Goal: Task Accomplishment & Management: Complete application form

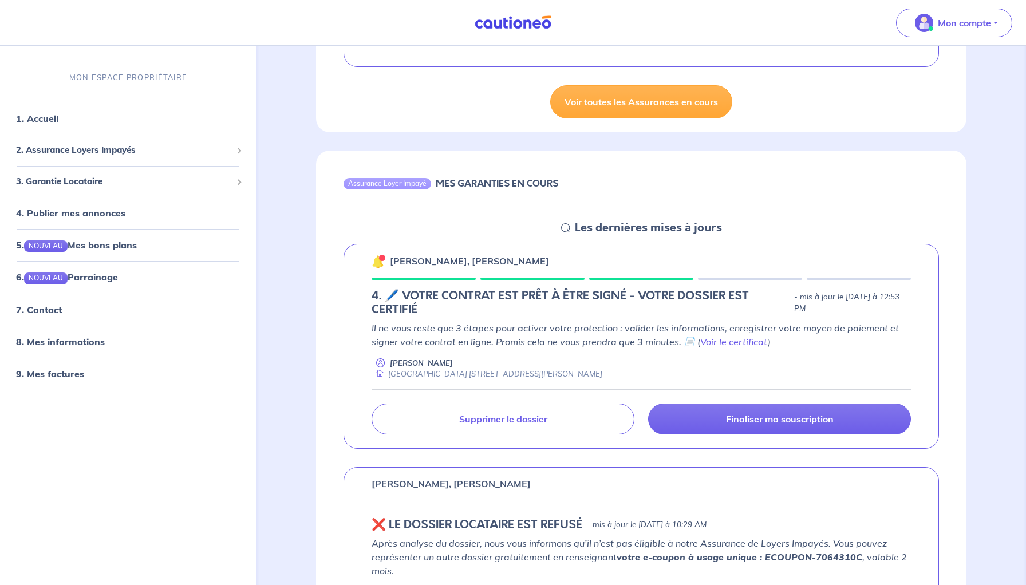
scroll to position [334, 0]
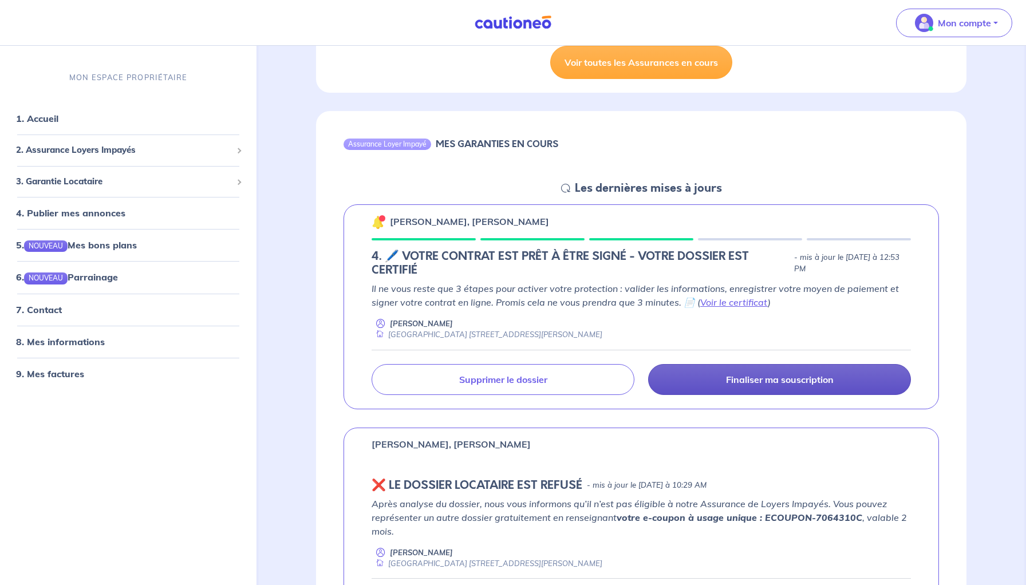
click at [736, 377] on p "Finaliser ma souscription" at bounding box center [780, 379] width 108 height 11
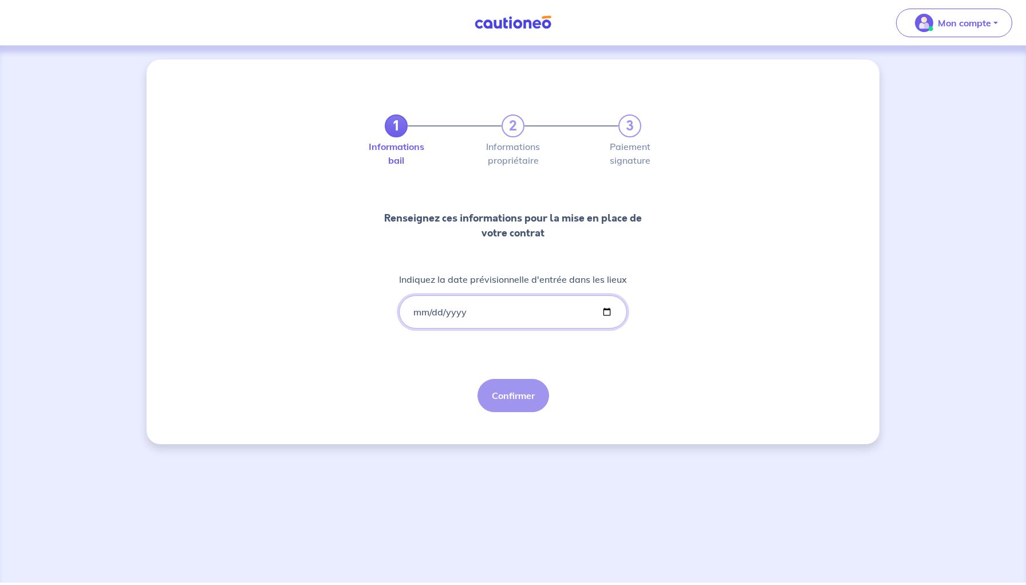
click at [418, 311] on input "Indiquez la date prévisionnelle d'entrée dans les lieux" at bounding box center [513, 312] width 228 height 33
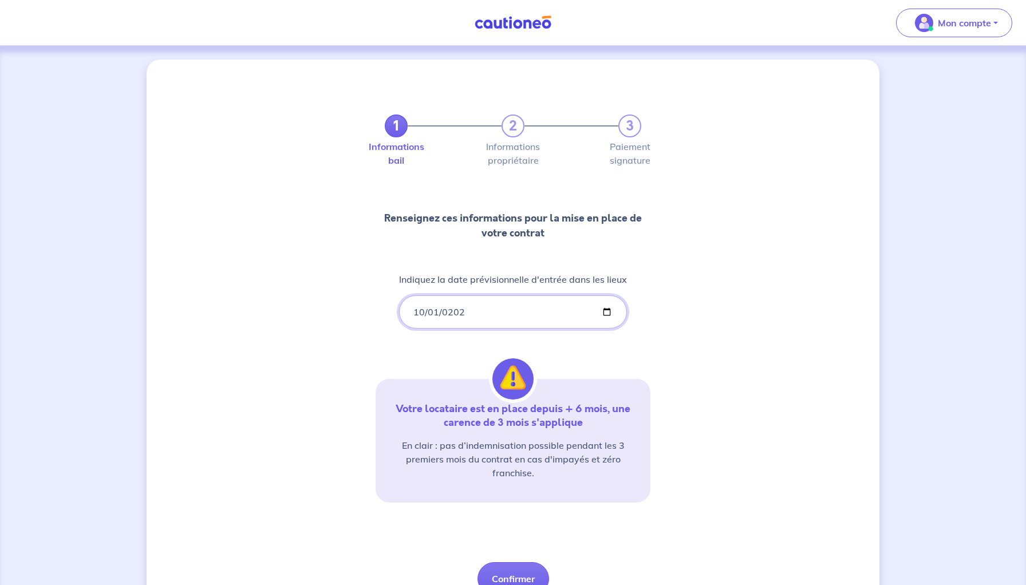
type input "[DATE]"
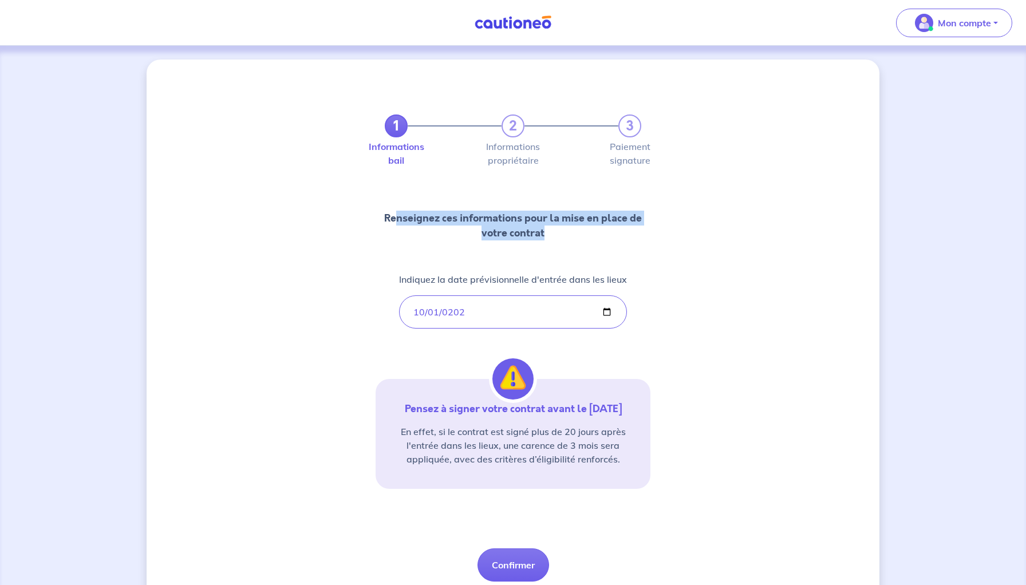
drag, startPoint x: 396, startPoint y: 221, endPoint x: 562, endPoint y: 231, distance: 166.4
click at [562, 231] on p "Renseignez ces informations pour la mise en place de votre contrat" at bounding box center [513, 226] width 275 height 30
click at [474, 214] on p "Renseignez ces informations pour la mise en place de votre contrat" at bounding box center [513, 226] width 275 height 30
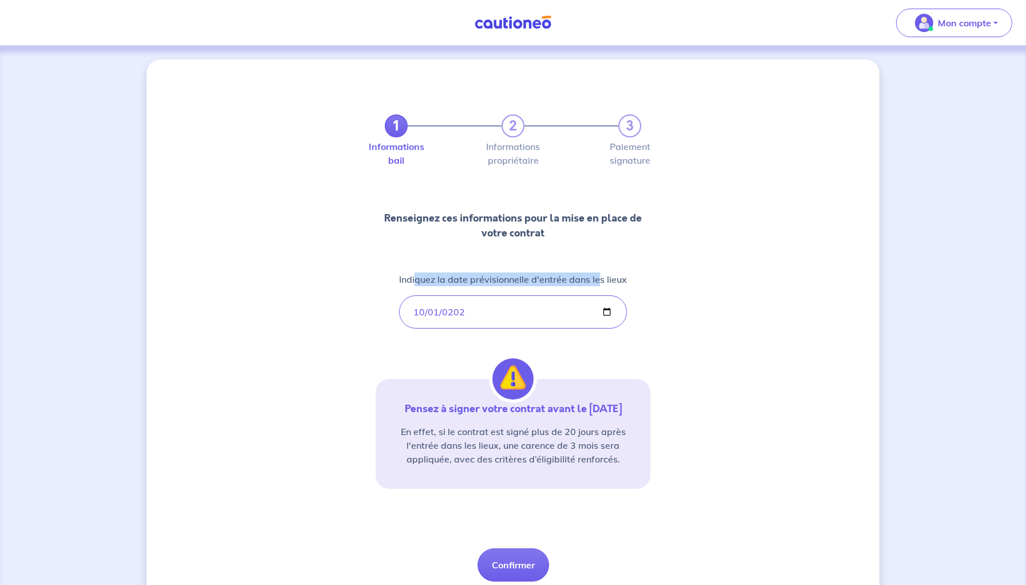
drag, startPoint x: 416, startPoint y: 276, endPoint x: 601, endPoint y: 279, distance: 185.0
click at [601, 279] on p "Indiquez la date prévisionnelle d'entrée dans les lieux" at bounding box center [513, 280] width 228 height 14
click at [601, 296] on input "[DATE]" at bounding box center [513, 312] width 228 height 33
click at [406, 342] on div "1 2 3 Informations bail Informations propriétaire Paiement signature Renseignez…" at bounding box center [513, 334] width 275 height 495
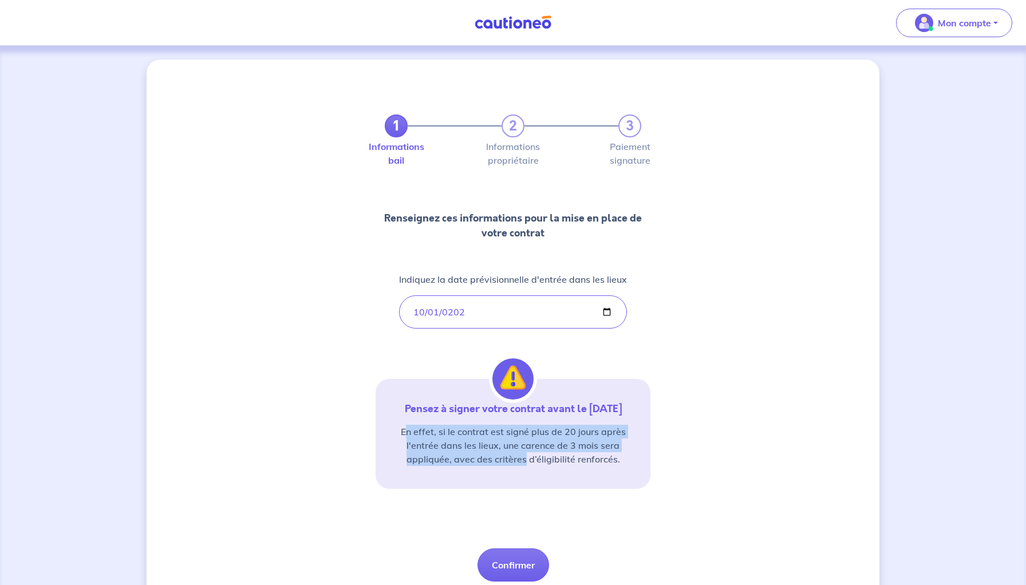
drag, startPoint x: 409, startPoint y: 431, endPoint x: 526, endPoint y: 464, distance: 121.6
click at [526, 464] on p "En effet, si le contrat est signé plus de 20 jours après l'entrée dans les lieu…" at bounding box center [512, 445] width 247 height 41
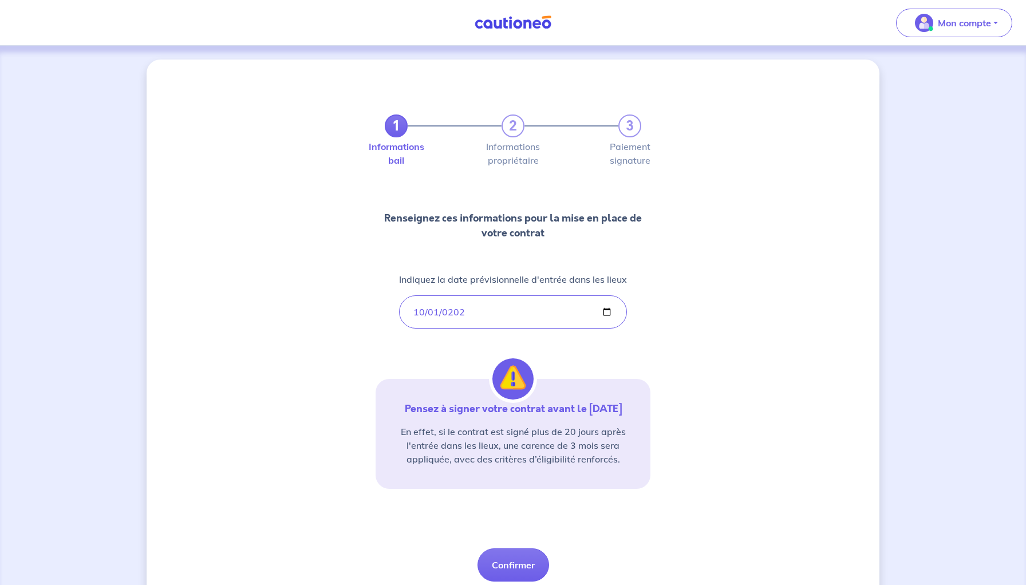
scroll to position [42, 0]
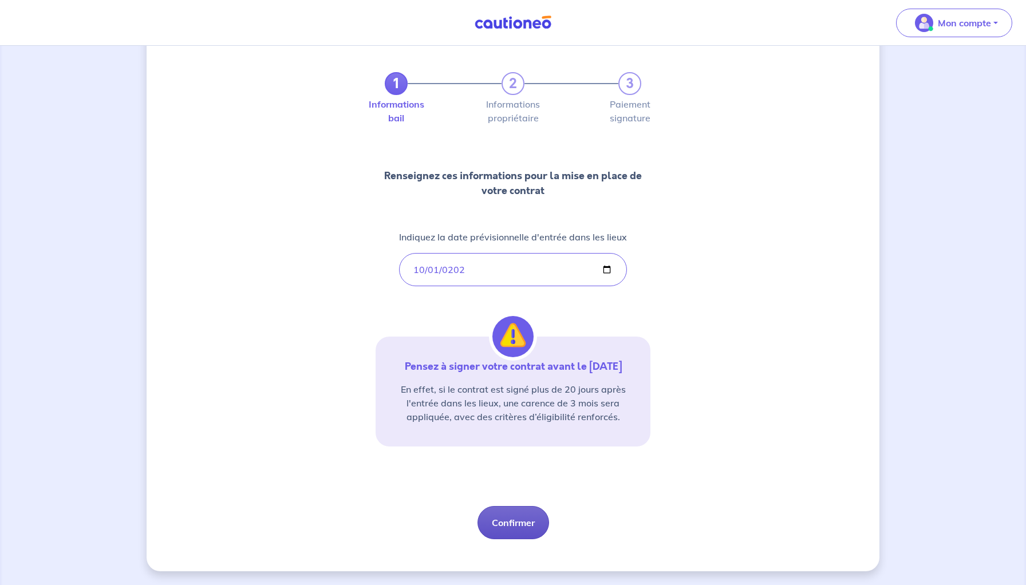
click at [518, 517] on button "Confirmer" at bounding box center [514, 522] width 72 height 33
select select "FR"
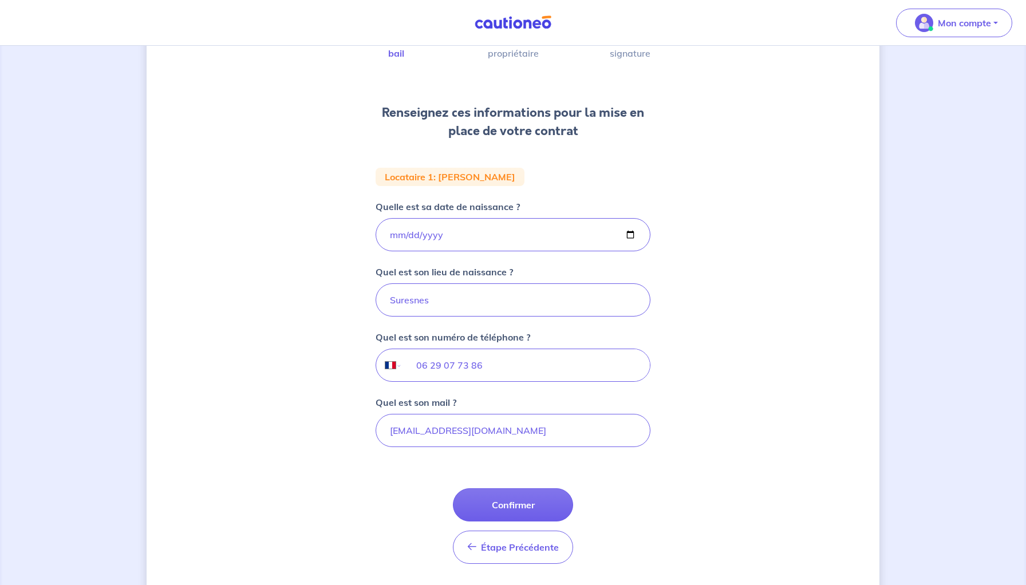
scroll to position [123, 0]
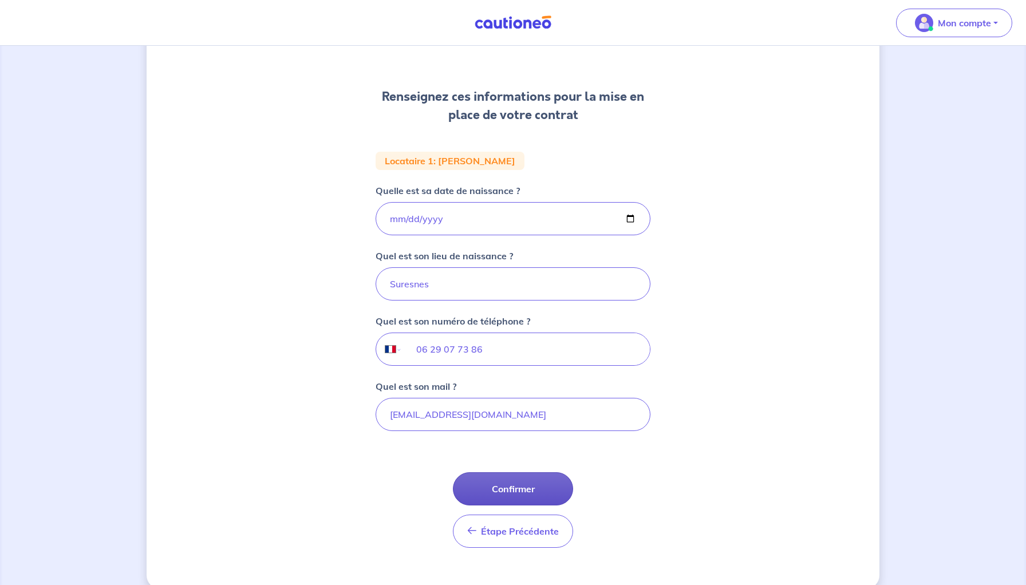
click at [510, 491] on button "Confirmer" at bounding box center [513, 488] width 120 height 33
select select "FR"
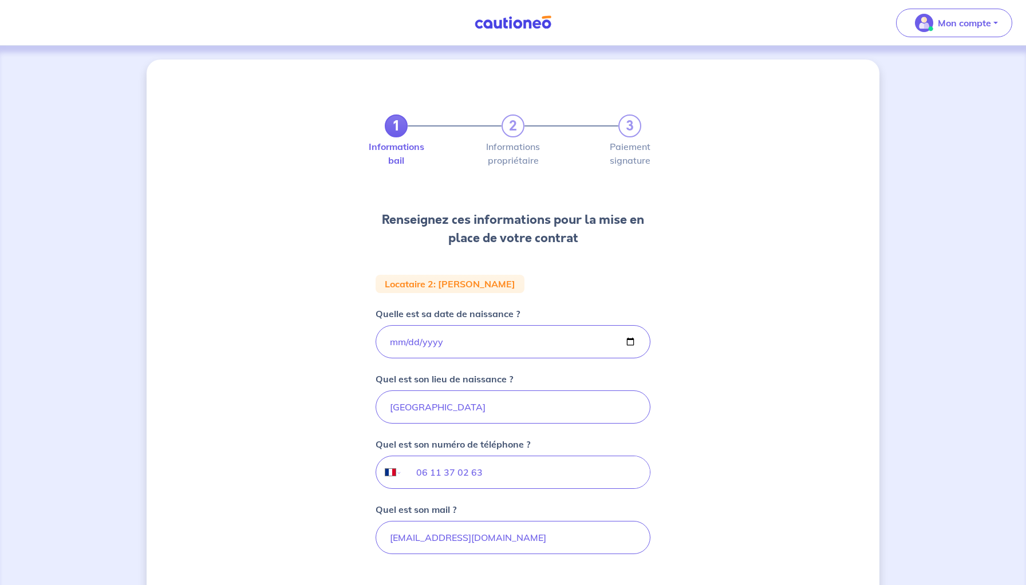
click at [317, 262] on div "1 2 3 Informations bail Informations propriétaire Paiement signature Renseignez…" at bounding box center [513, 386] width 733 height 653
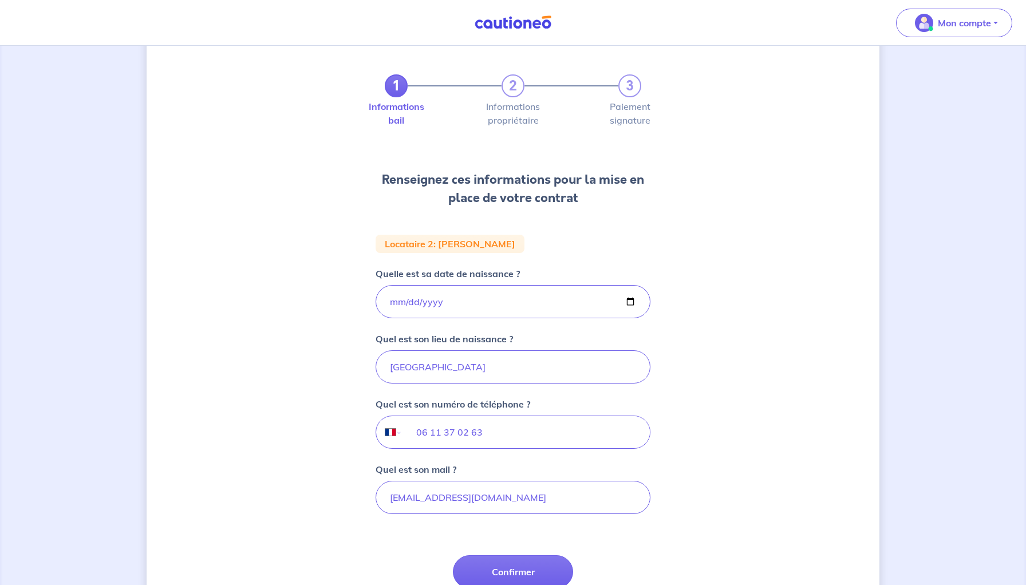
scroll to position [141, 0]
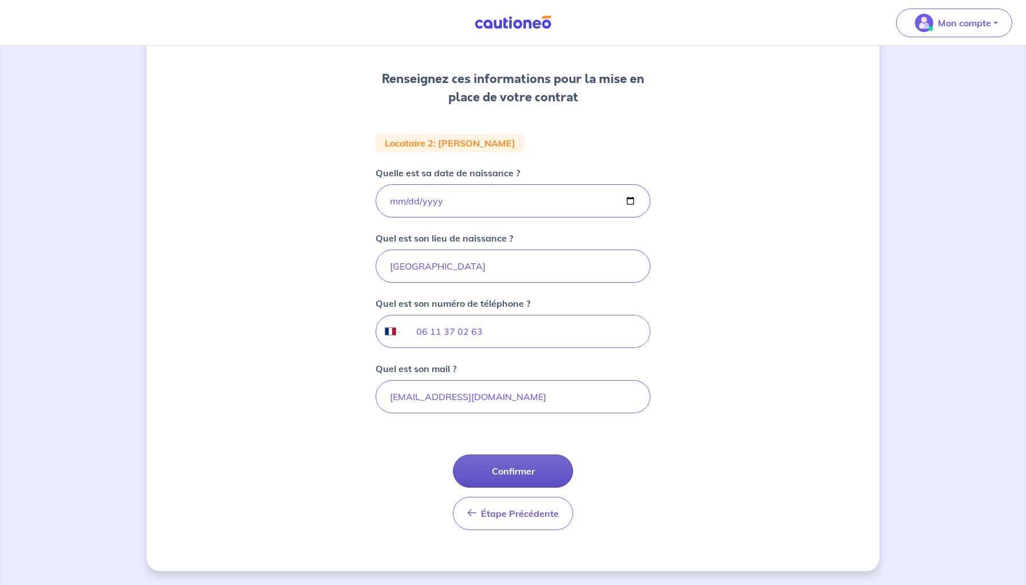
click at [547, 467] on button "Confirmer" at bounding box center [513, 471] width 120 height 33
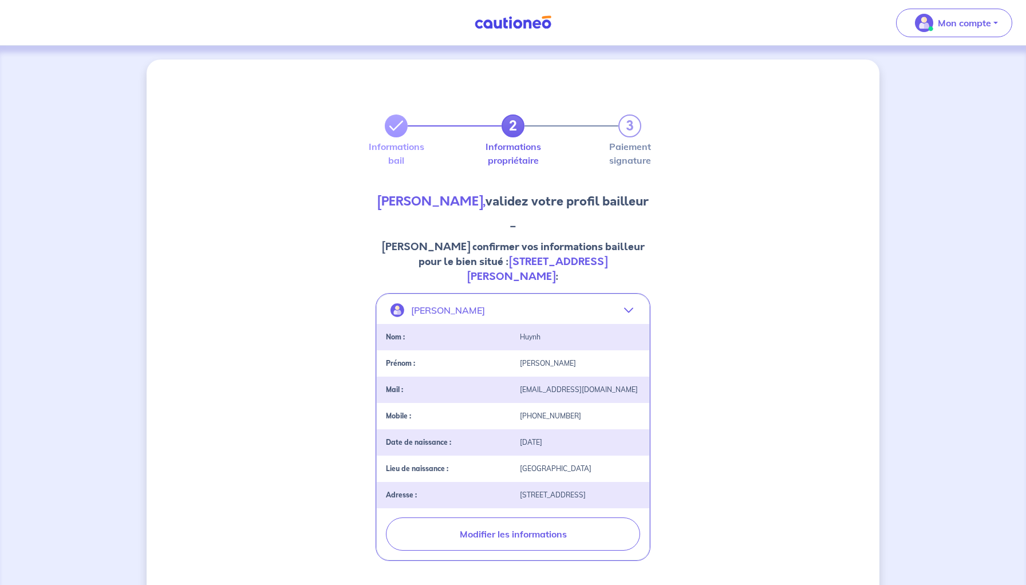
drag, startPoint x: 416, startPoint y: 244, endPoint x: 647, endPoint y: 264, distance: 232.2
click at [646, 265] on p "[PERSON_NAME] confirmer vos informations bailleur pour le bien situé : [STREET_…" at bounding box center [513, 261] width 275 height 45
click at [647, 264] on p "[PERSON_NAME] confirmer vos informations bailleur pour le bien situé : [STREET_…" at bounding box center [513, 261] width 275 height 45
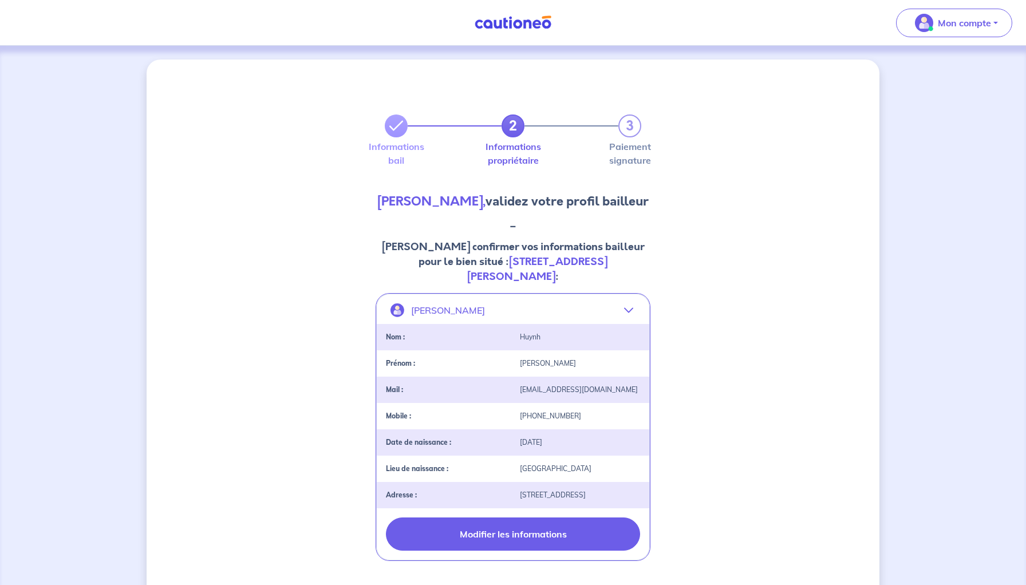
click at [529, 518] on button "Modifier les informations" at bounding box center [513, 534] width 254 height 33
select select "FR"
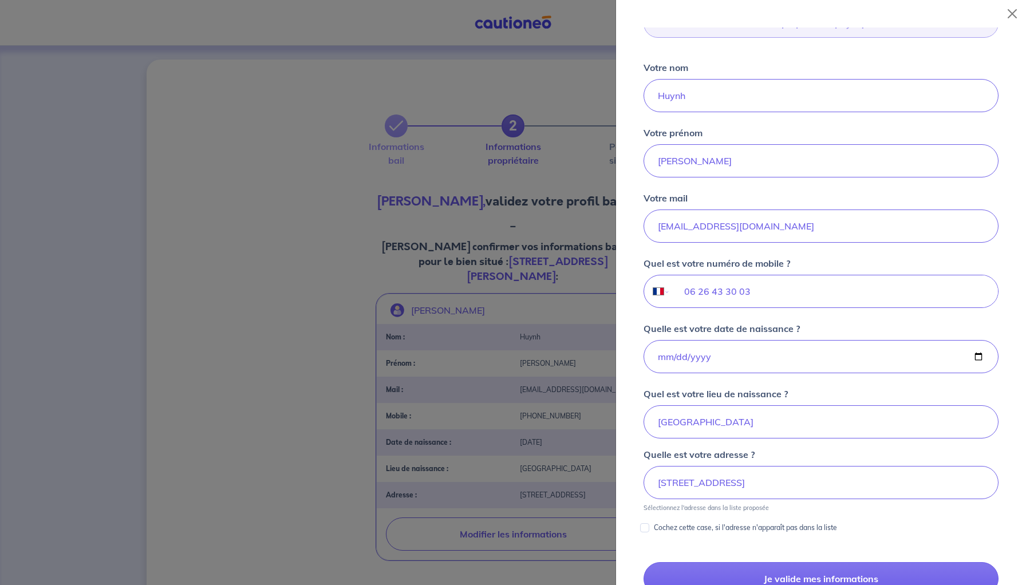
scroll to position [167, 0]
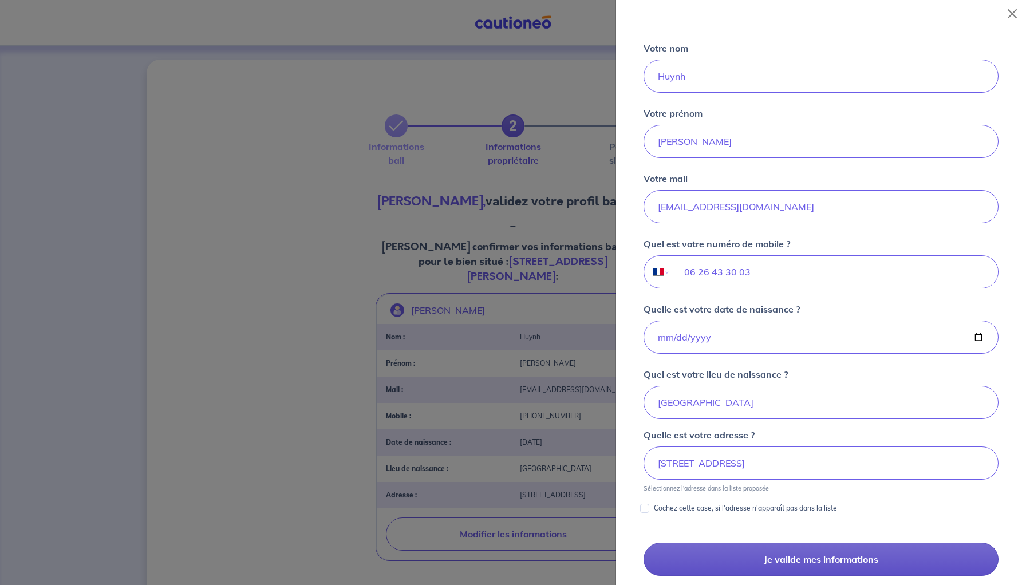
click at [767, 556] on button "Je valide mes informations" at bounding box center [821, 559] width 355 height 33
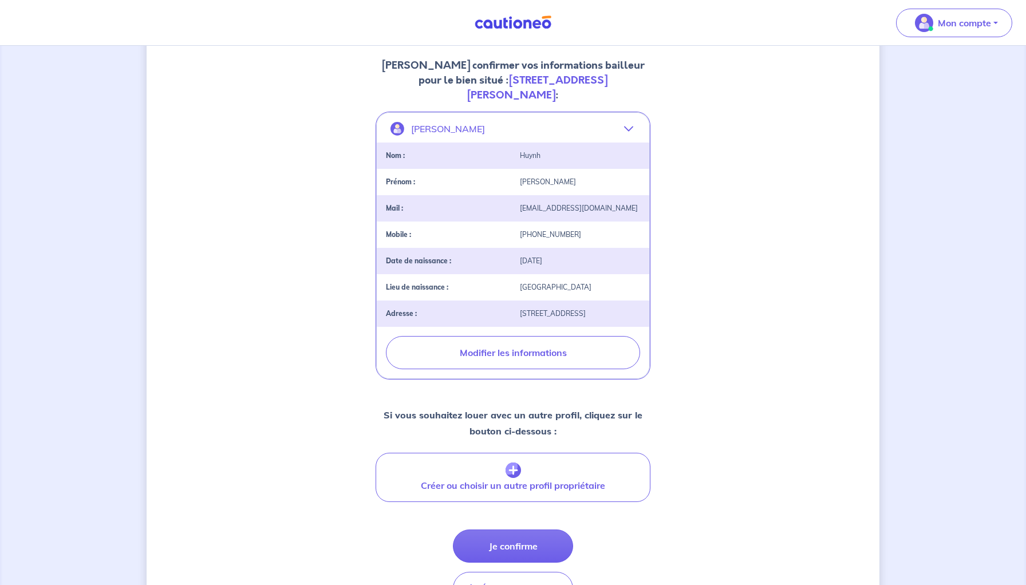
scroll to position [242, 0]
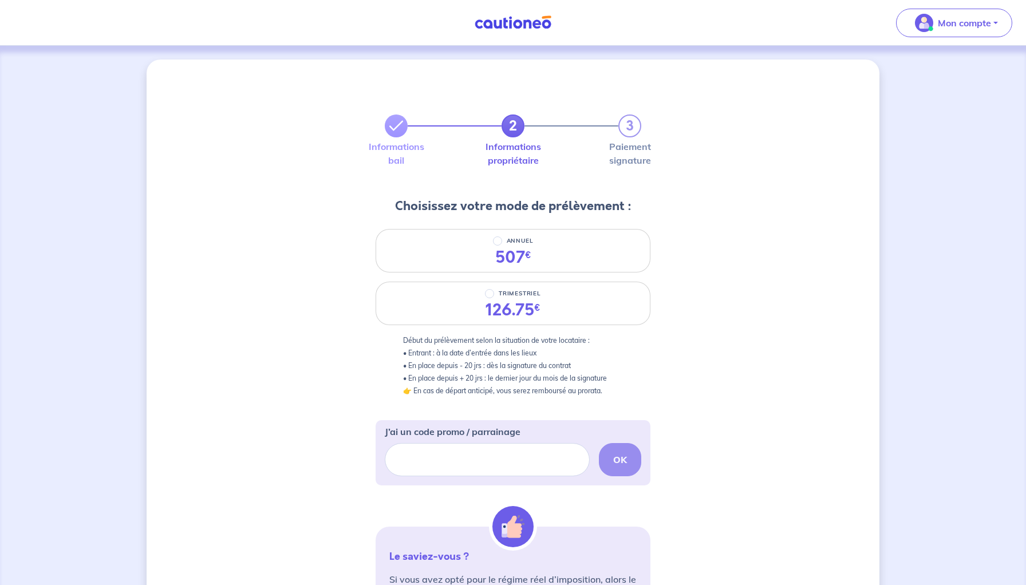
scroll to position [233, 0]
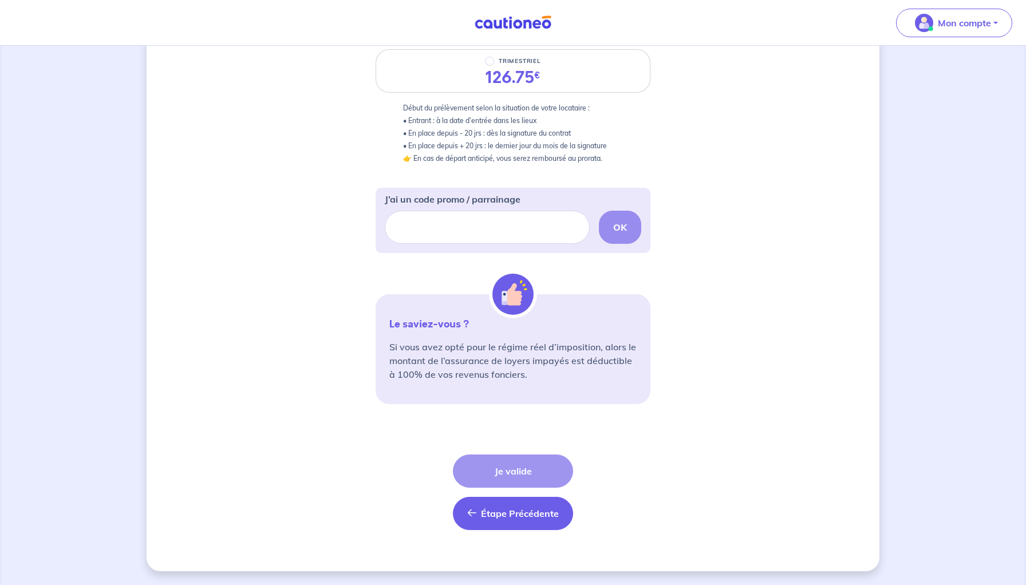
click at [526, 508] on span "Étape Précédente" at bounding box center [520, 513] width 78 height 11
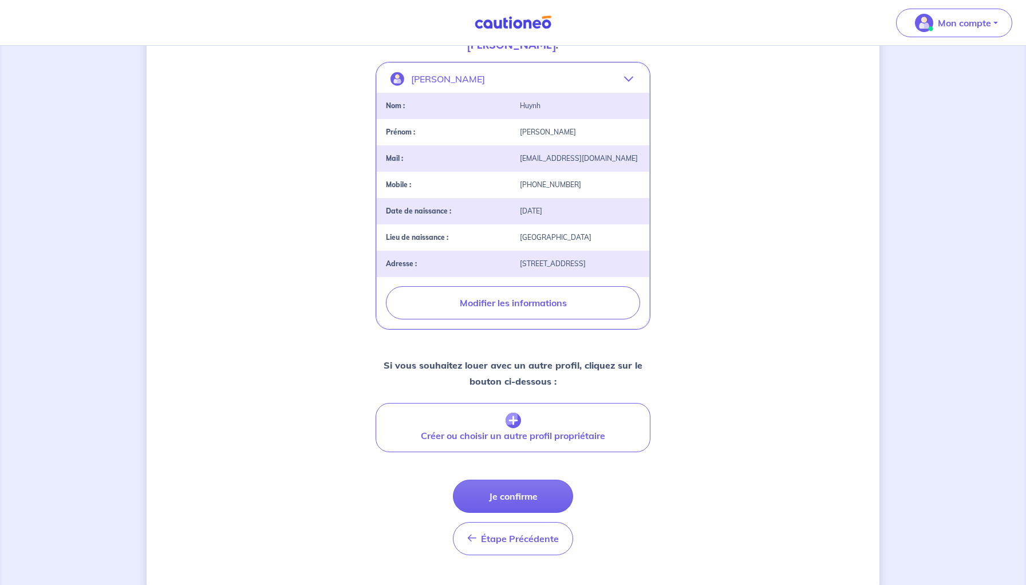
scroll to position [238, 0]
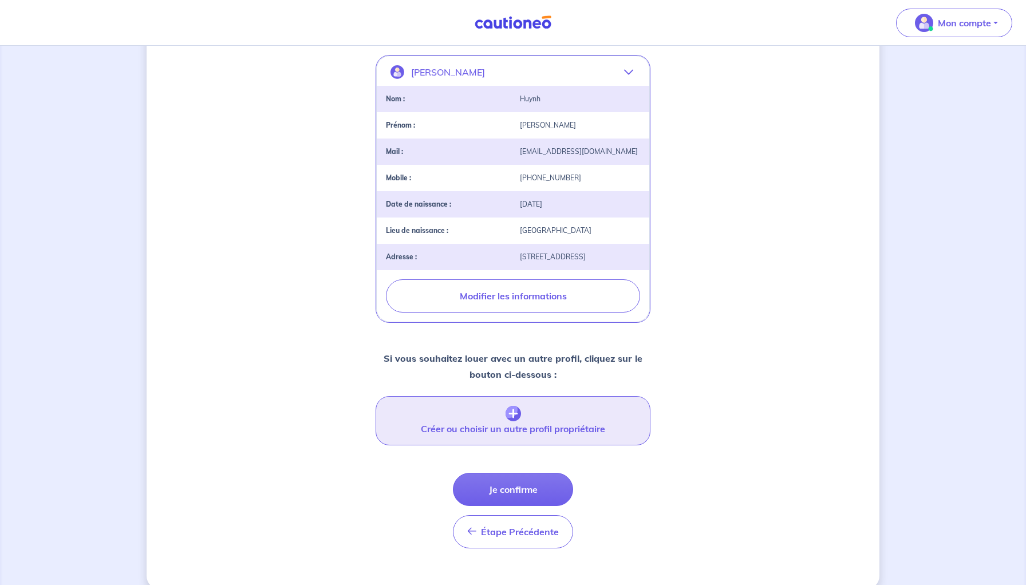
click at [499, 404] on button "Créer ou choisir un autre profil propriétaire" at bounding box center [513, 420] width 275 height 49
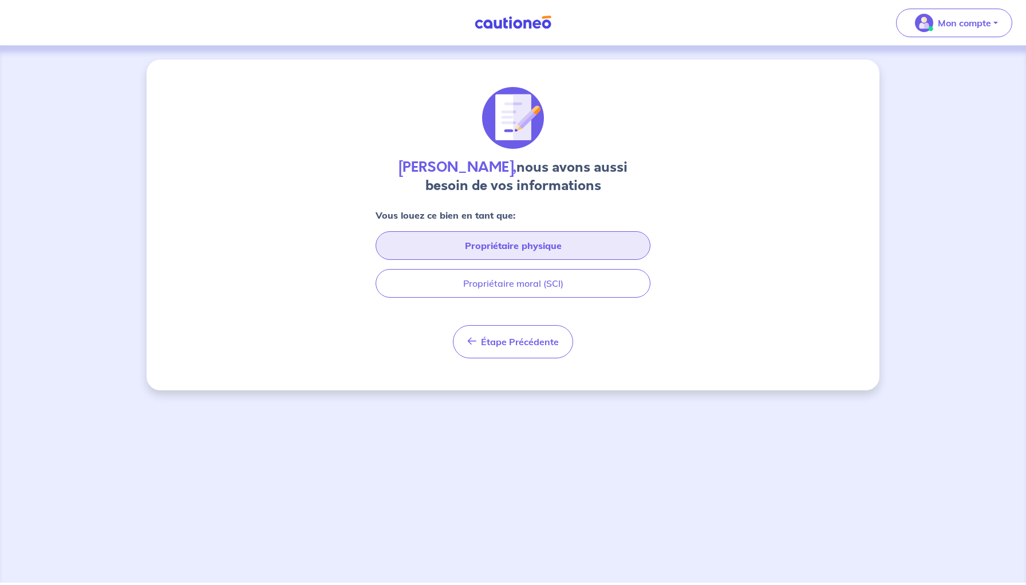
click at [502, 252] on button "Propriétaire physique" at bounding box center [513, 245] width 275 height 29
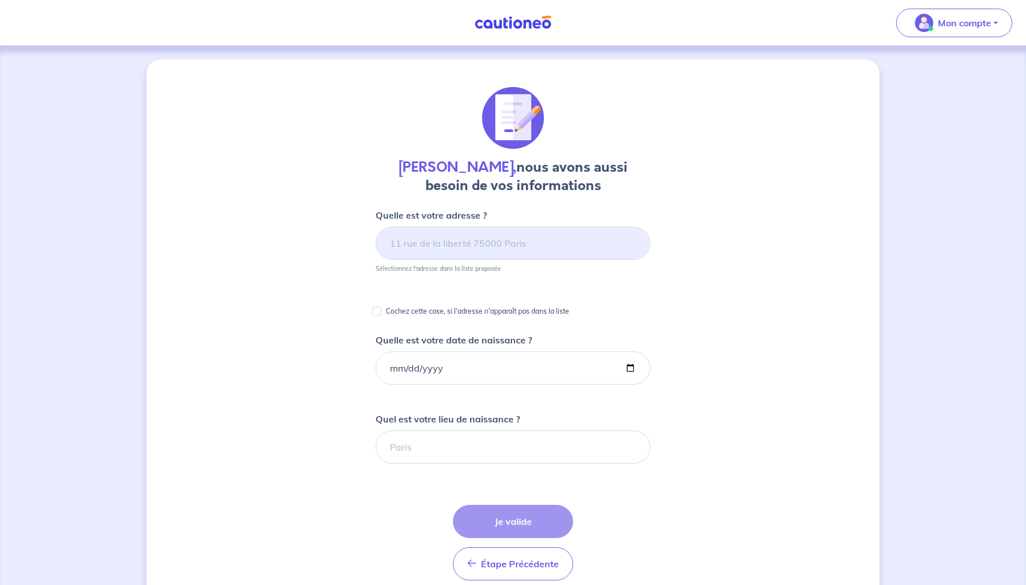
select select "FR"
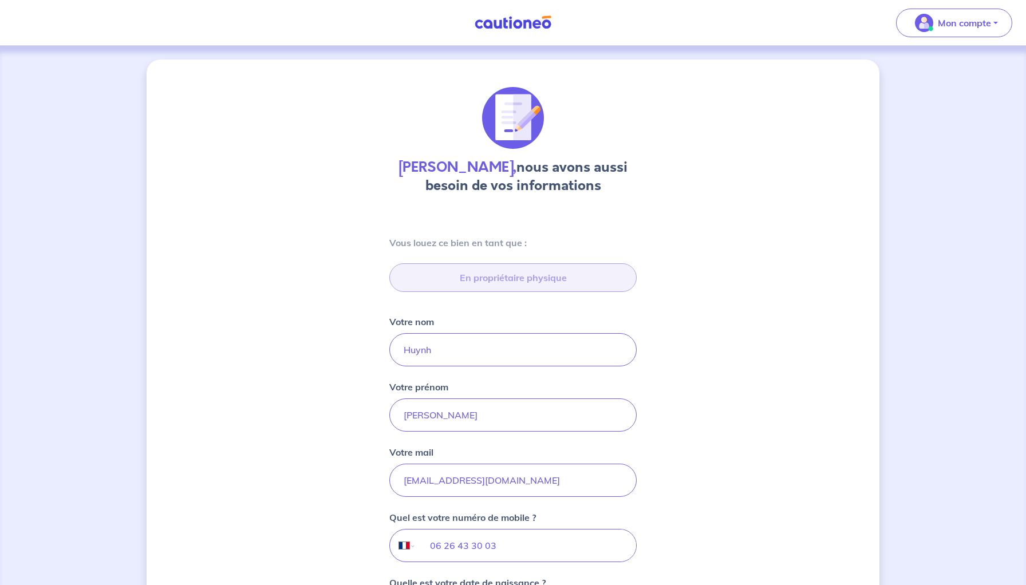
scroll to position [6, 0]
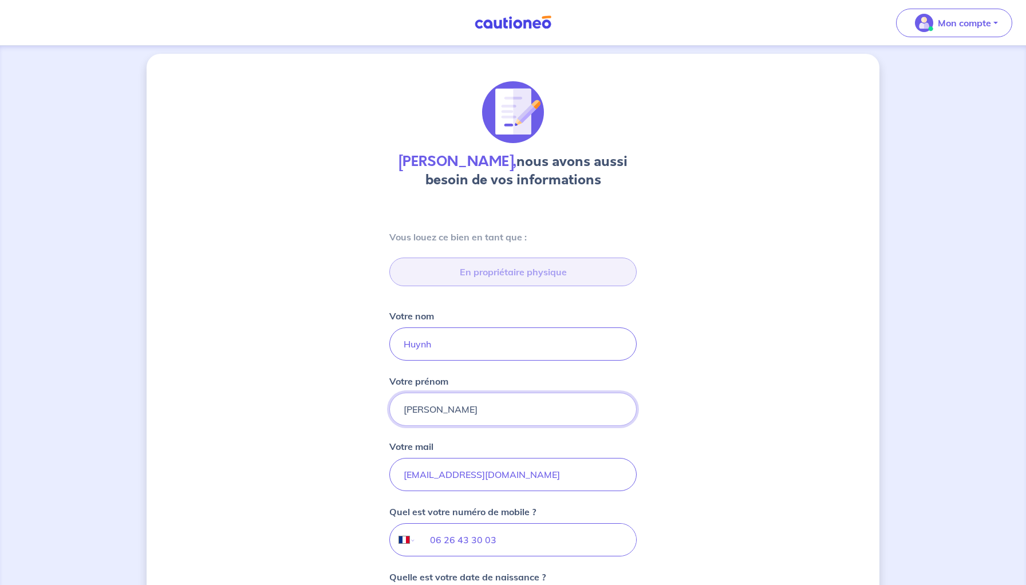
click at [420, 409] on input "[PERSON_NAME]" at bounding box center [512, 409] width 247 height 33
type input "[PERSON_NAME]"
click at [459, 476] on input "[EMAIL_ADDRESS][DOMAIN_NAME]" at bounding box center [512, 474] width 247 height 33
click at [484, 415] on input "[PERSON_NAME]" at bounding box center [512, 409] width 247 height 33
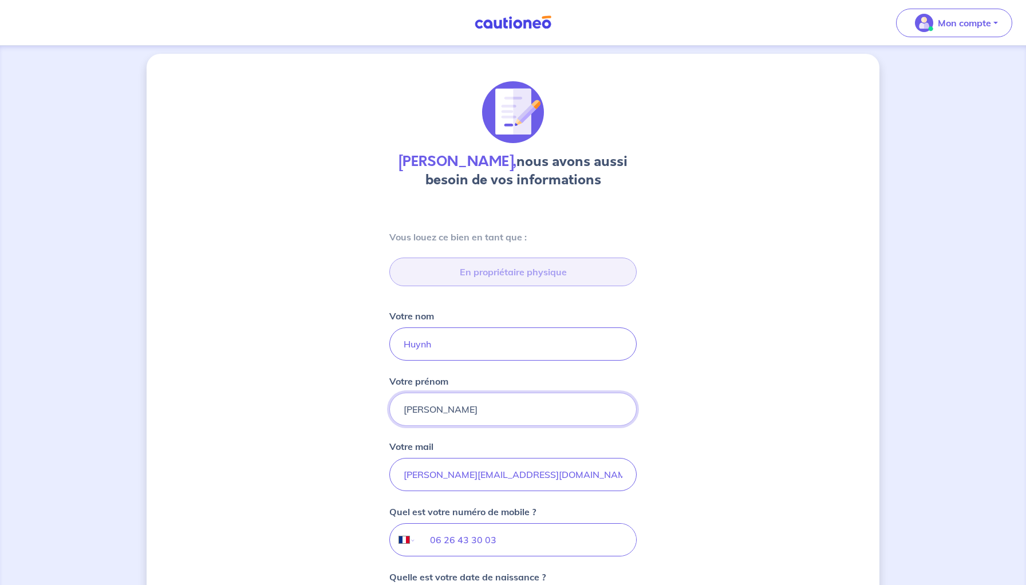
click at [459, 414] on input "[PERSON_NAME]" at bounding box center [512, 409] width 247 height 33
click at [326, 417] on div "[PERSON_NAME], nous avons aussi besoin de vos informations Vous louez ce bien e…" at bounding box center [513, 588] width 733 height 1068
click at [423, 475] on input "[PERSON_NAME][EMAIL_ADDRESS][DOMAIN_NAME]" at bounding box center [512, 474] width 247 height 33
paste input "."
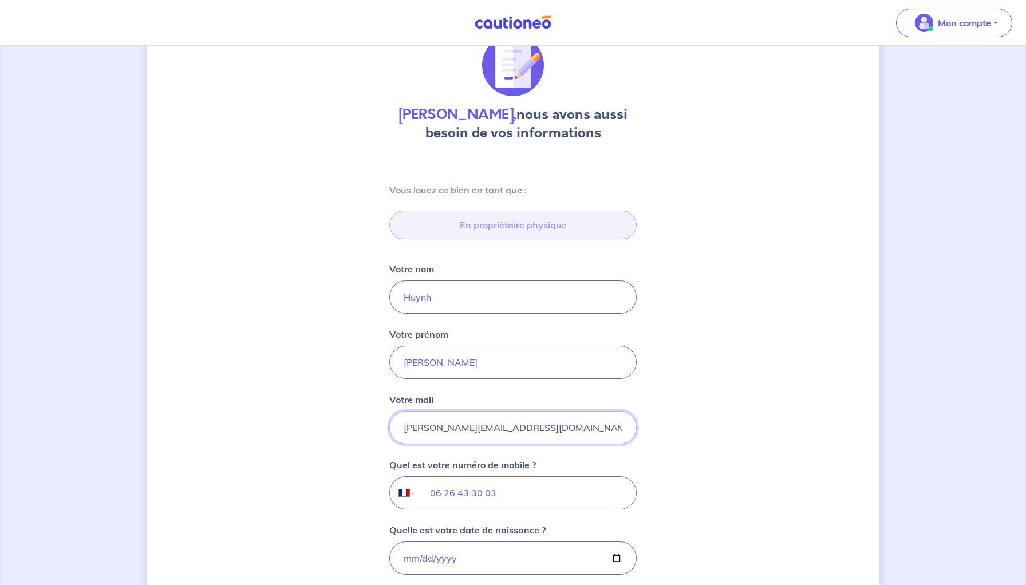
scroll to position [68, 0]
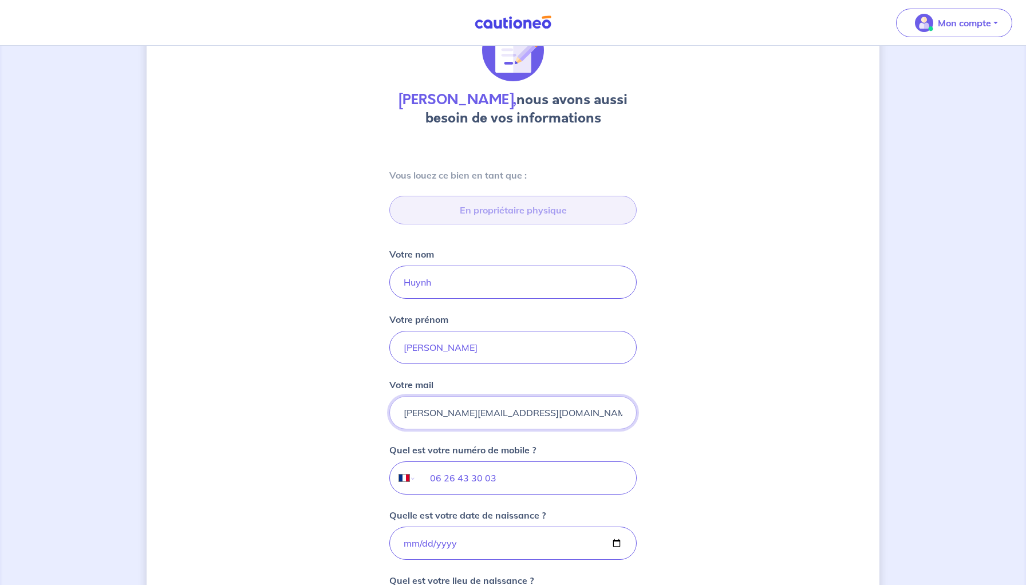
type input "[PERSON_NAME][EMAIL_ADDRESS][DOMAIN_NAME]"
click at [449, 478] on input "06 26 43 30 03" at bounding box center [526, 478] width 220 height 32
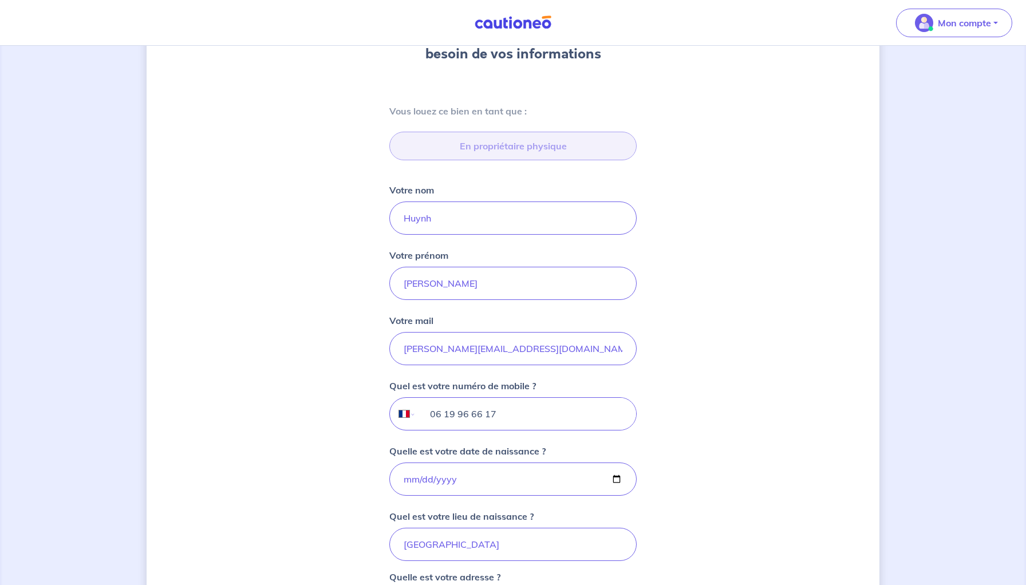
scroll to position [155, 0]
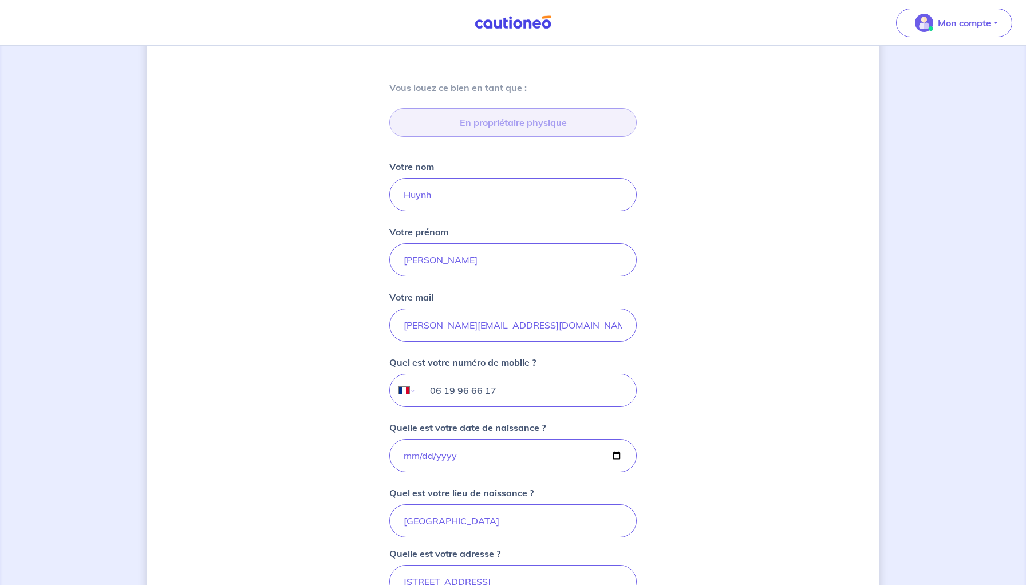
type input "06 19 96 66 17"
click at [438, 457] on input "[DATE]" at bounding box center [512, 455] width 247 height 33
click at [368, 446] on div "[PERSON_NAME], nous avons aussi besoin de vos informations Vous louez ce bien e…" at bounding box center [513, 438] width 733 height 1068
click at [408, 452] on input "[DATE]" at bounding box center [512, 455] width 247 height 33
type input "[DATE]"
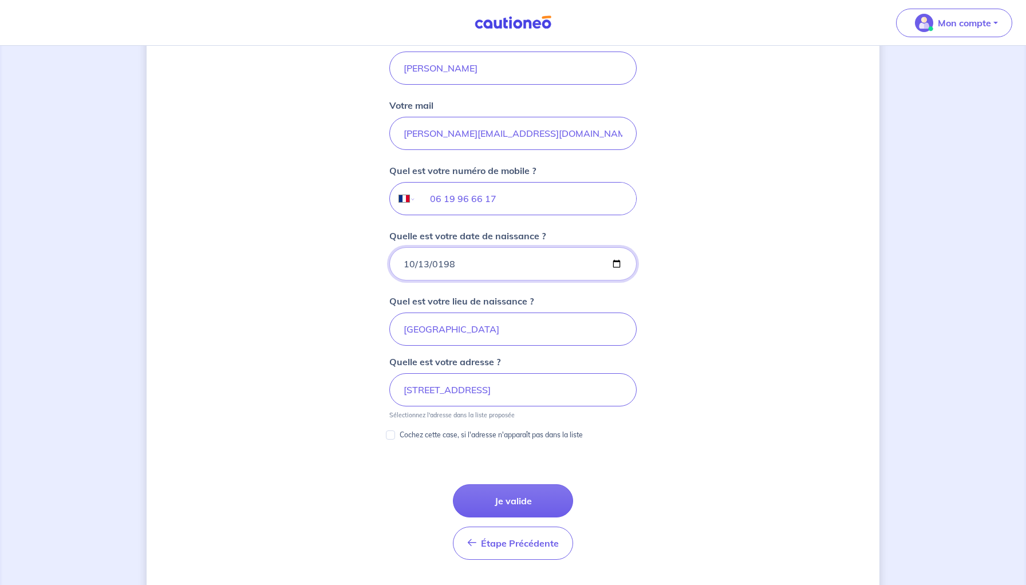
scroll to position [385, 0]
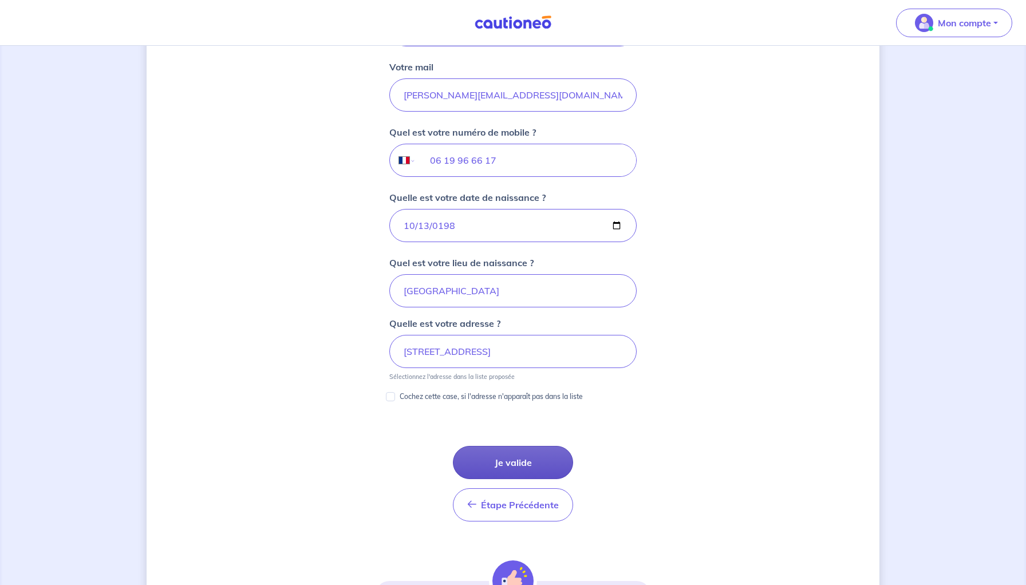
click at [507, 461] on button "Je valide" at bounding box center [513, 462] width 120 height 33
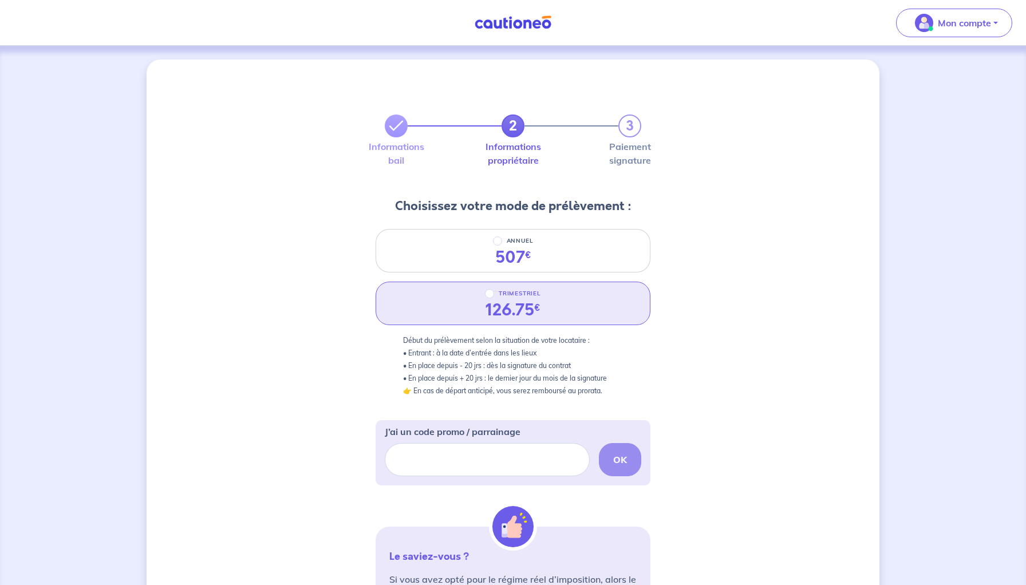
scroll to position [233, 0]
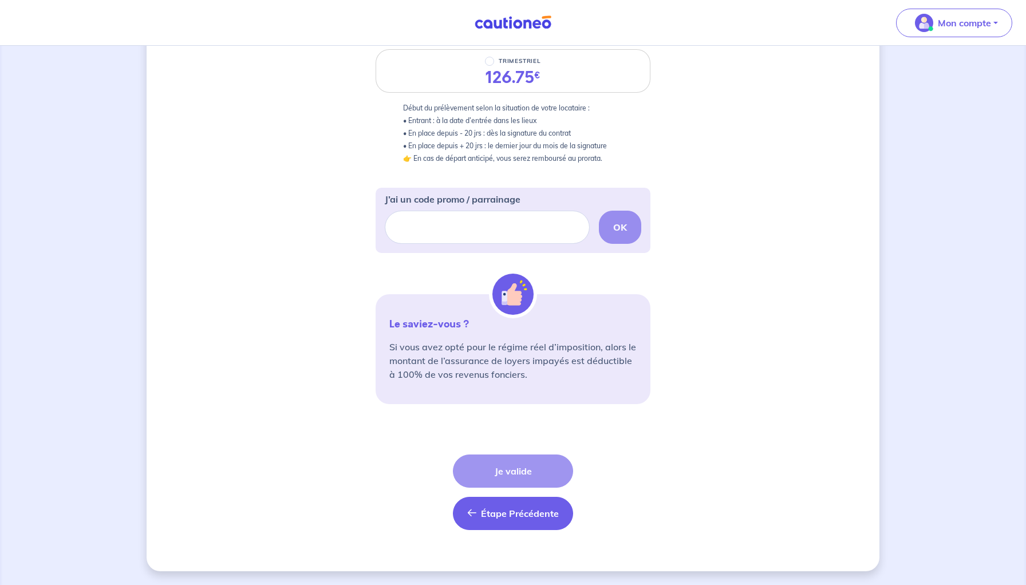
click at [475, 514] on icon "button" at bounding box center [471, 513] width 9 height 9
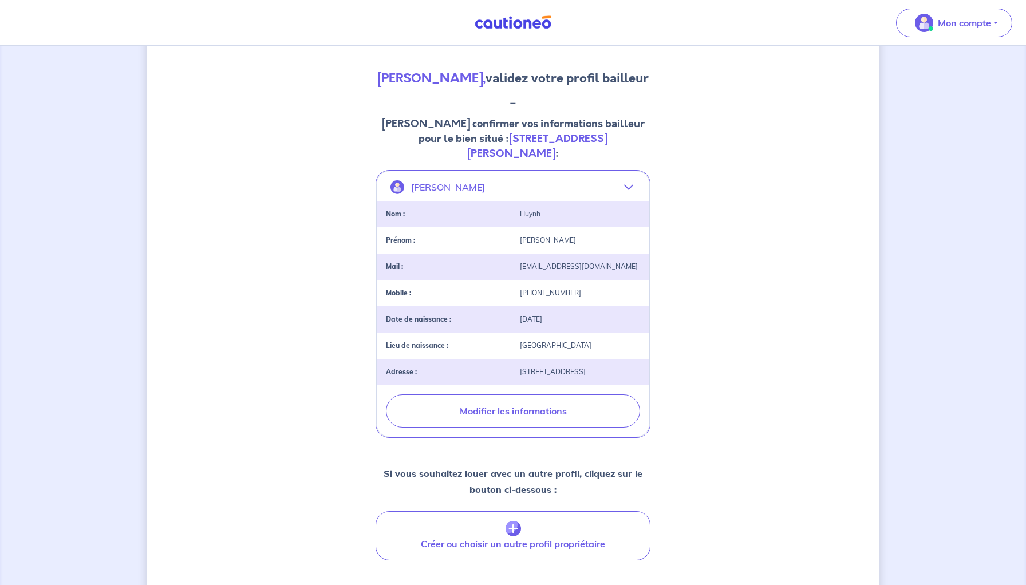
scroll to position [242, 0]
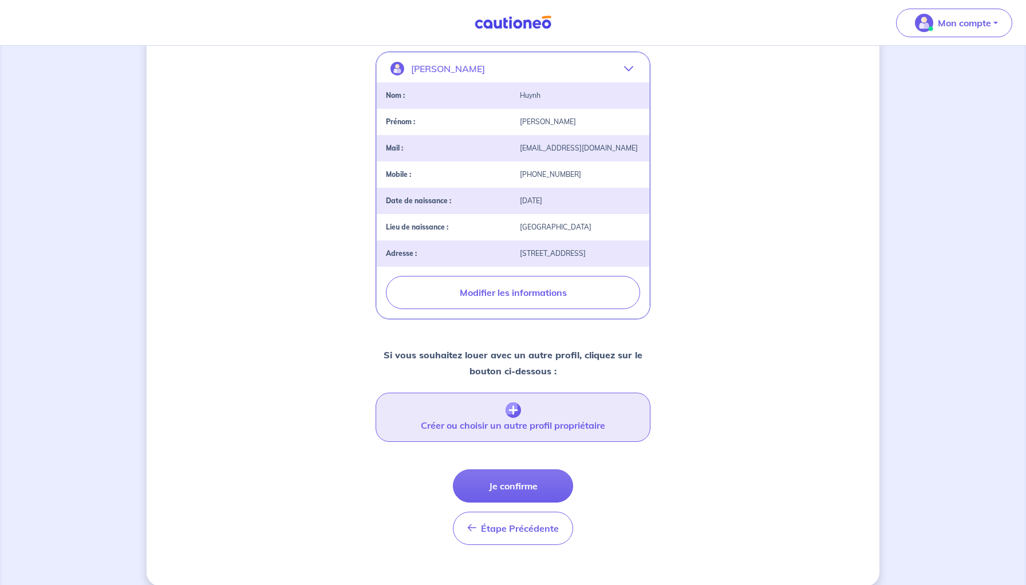
click at [514, 403] on img "button" at bounding box center [513, 411] width 15 height 16
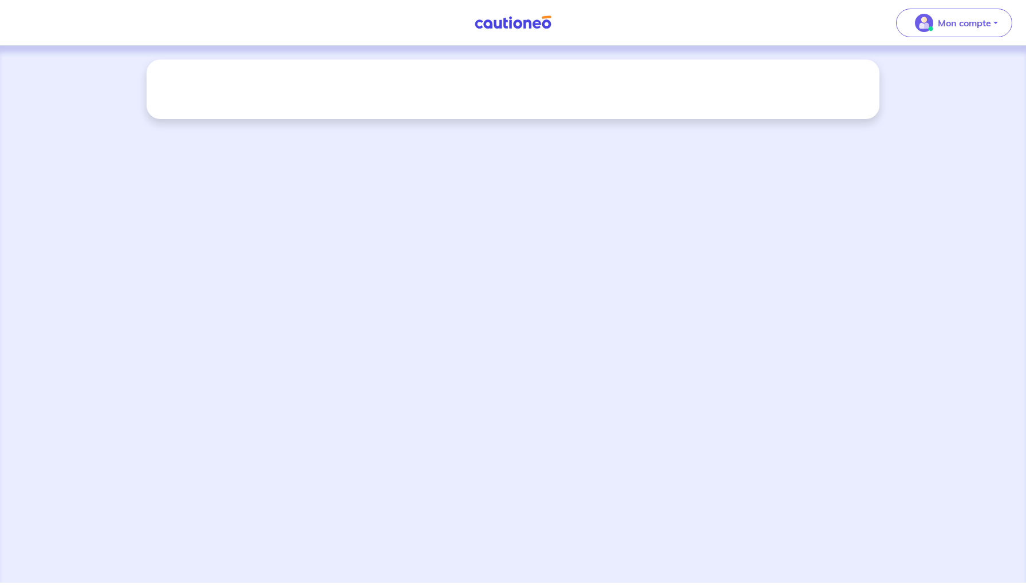
scroll to position [0, 0]
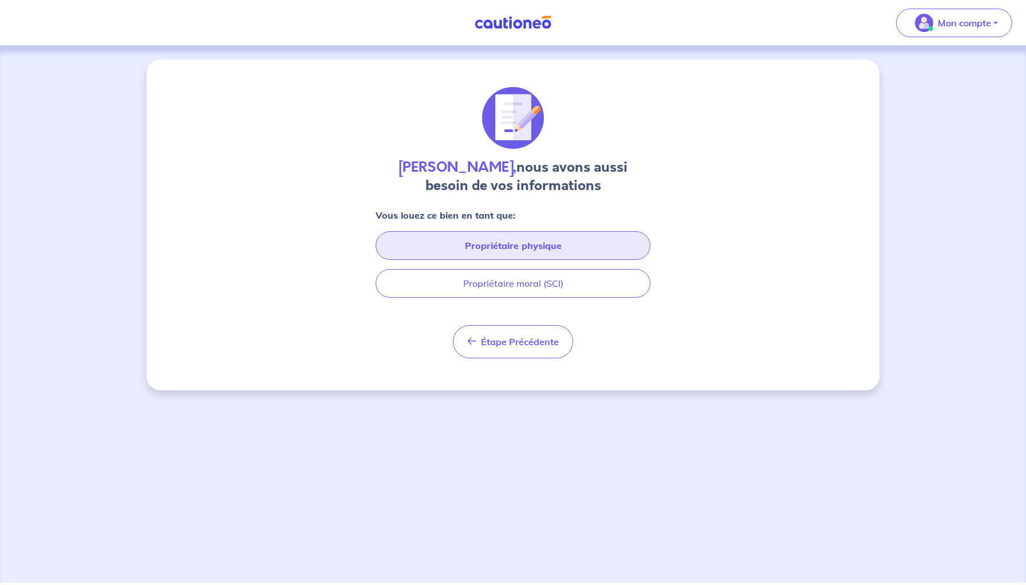
click at [521, 245] on button "Propriétaire physique" at bounding box center [513, 245] width 275 height 29
select select "FR"
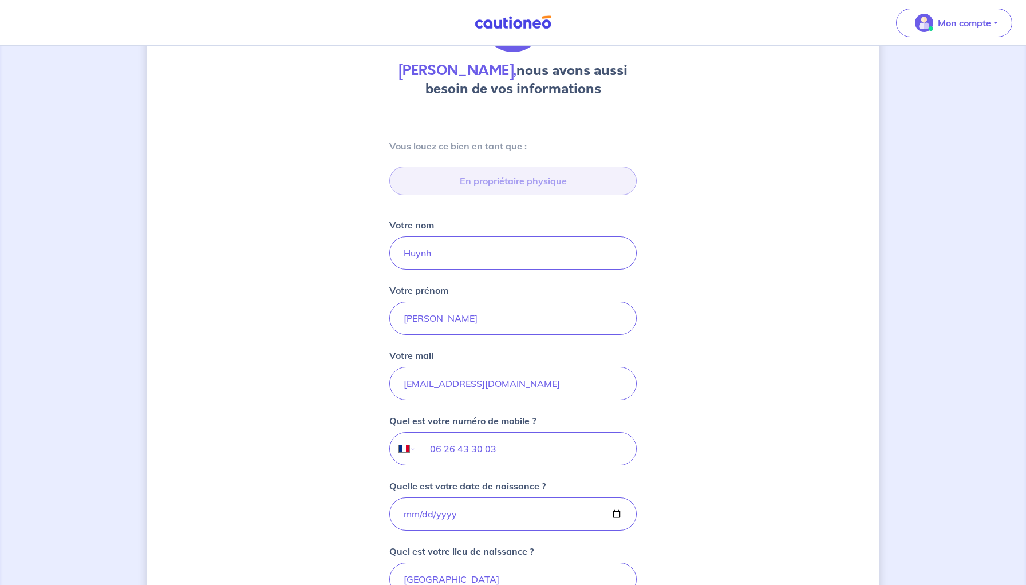
scroll to position [92, 0]
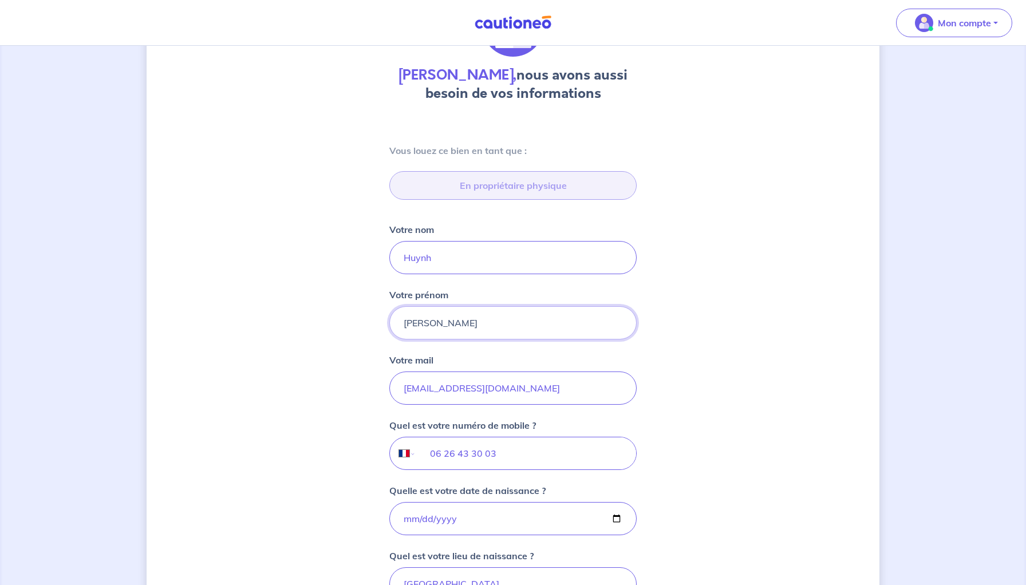
click at [428, 328] on input "[PERSON_NAME]" at bounding box center [512, 322] width 247 height 33
type input "[PERSON_NAME]"
click at [451, 260] on input "Huynh" at bounding box center [512, 257] width 247 height 33
click at [356, 310] on div "[PERSON_NAME], nous avons aussi besoin de vos informations Vous louez ce bien e…" at bounding box center [513, 501] width 733 height 1068
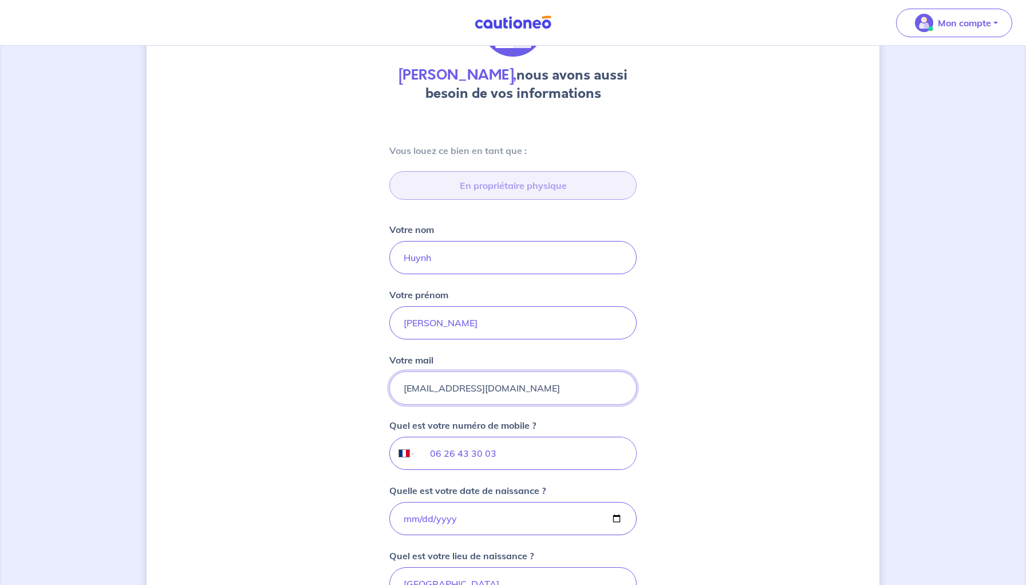
click at [436, 388] on input "[EMAIL_ADDRESS][DOMAIN_NAME]" at bounding box center [512, 388] width 247 height 33
click at [517, 385] on input "[EMAIL_ADDRESS][DOMAIN_NAME]" at bounding box center [512, 388] width 247 height 33
click at [474, 250] on input "Huynh" at bounding box center [512, 257] width 247 height 33
click at [308, 325] on div "[PERSON_NAME], nous avons aussi besoin de vos informations Vous louez ce bien e…" at bounding box center [513, 501] width 733 height 1068
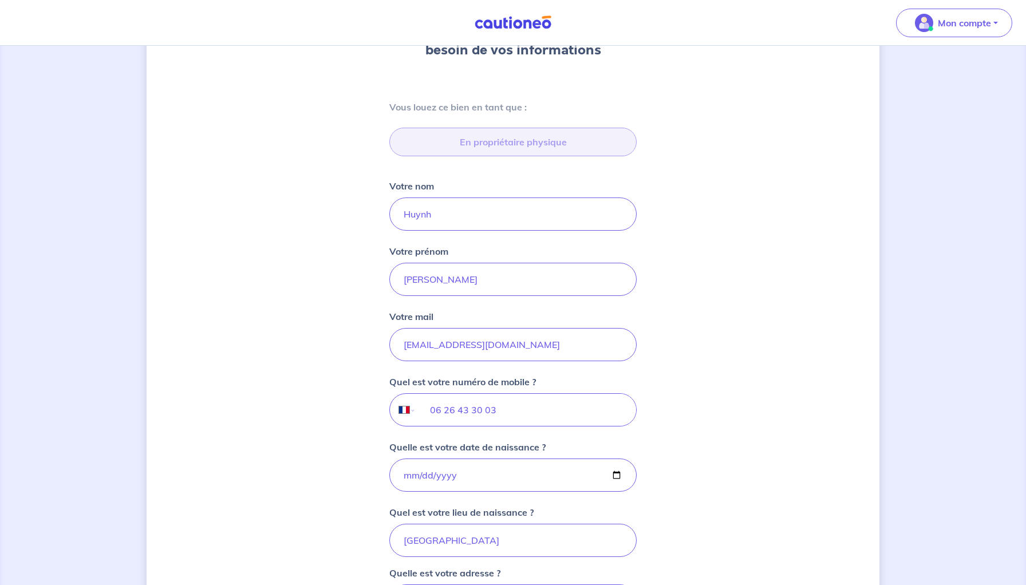
scroll to position [156, 0]
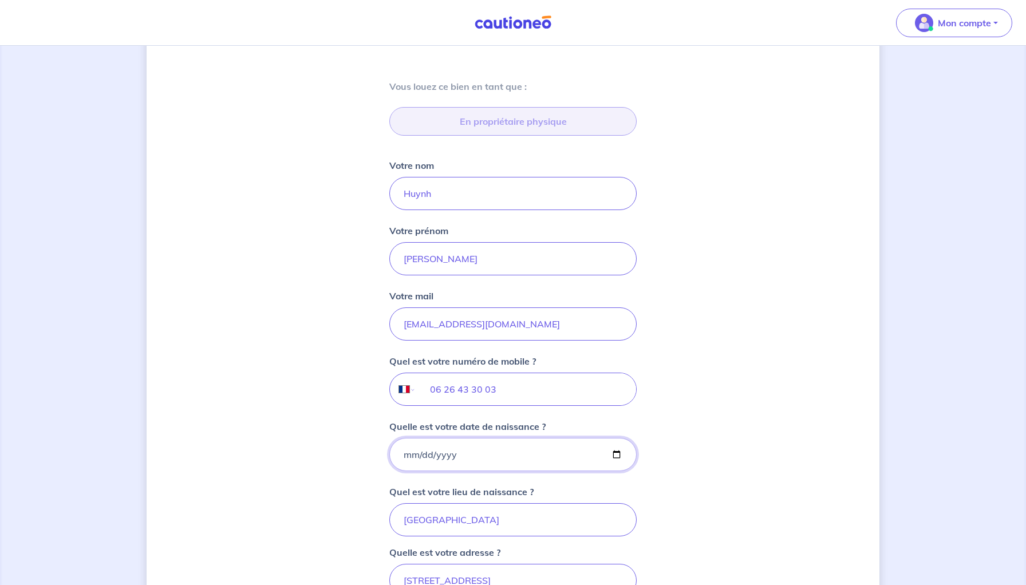
click at [415, 453] on input "[DATE]" at bounding box center [512, 454] width 247 height 33
type input "[DATE]"
click at [338, 424] on div "[PERSON_NAME], nous avons aussi besoin de vos informations Vous louez ce bien e…" at bounding box center [513, 437] width 733 height 1068
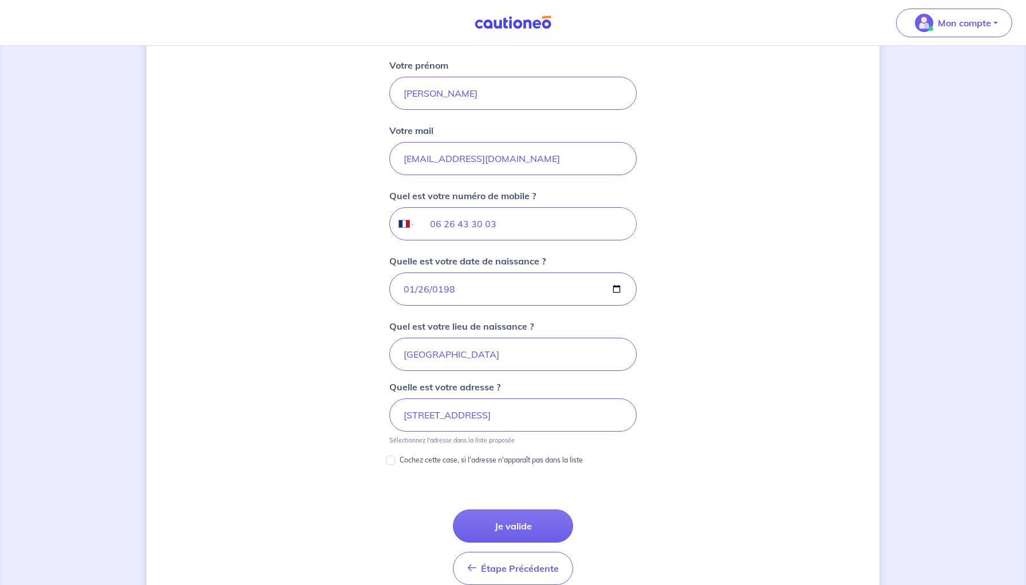
scroll to position [333, 0]
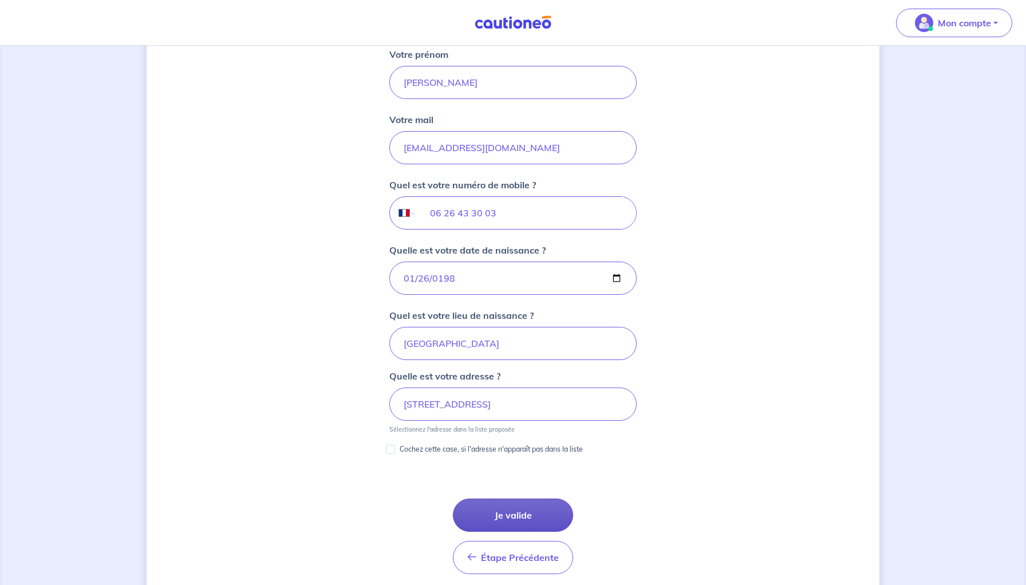
click at [502, 512] on button "Je valide" at bounding box center [513, 515] width 120 height 33
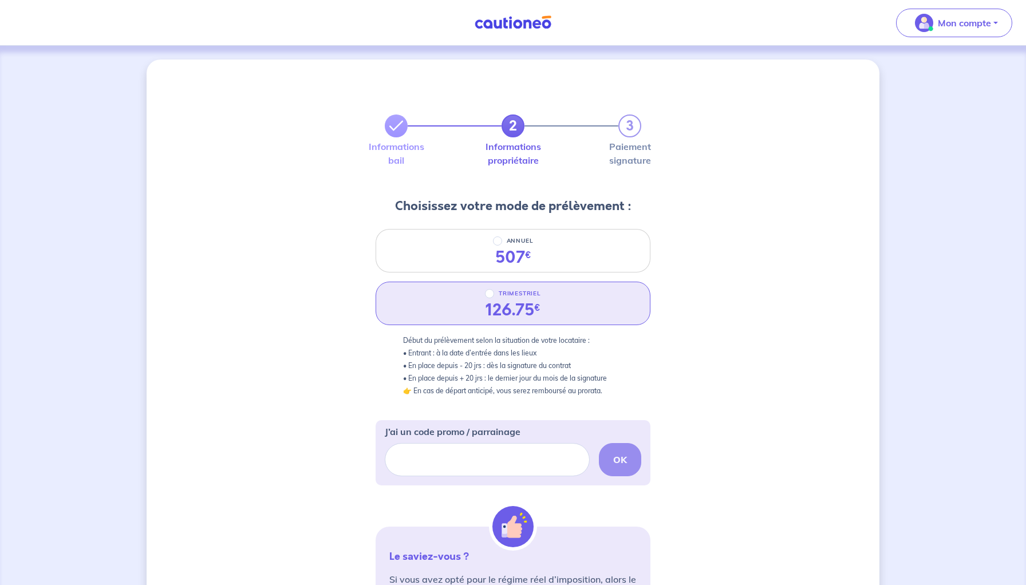
click at [498, 304] on div "126.75 €" at bounding box center [513, 310] width 55 height 19
radio input "true"
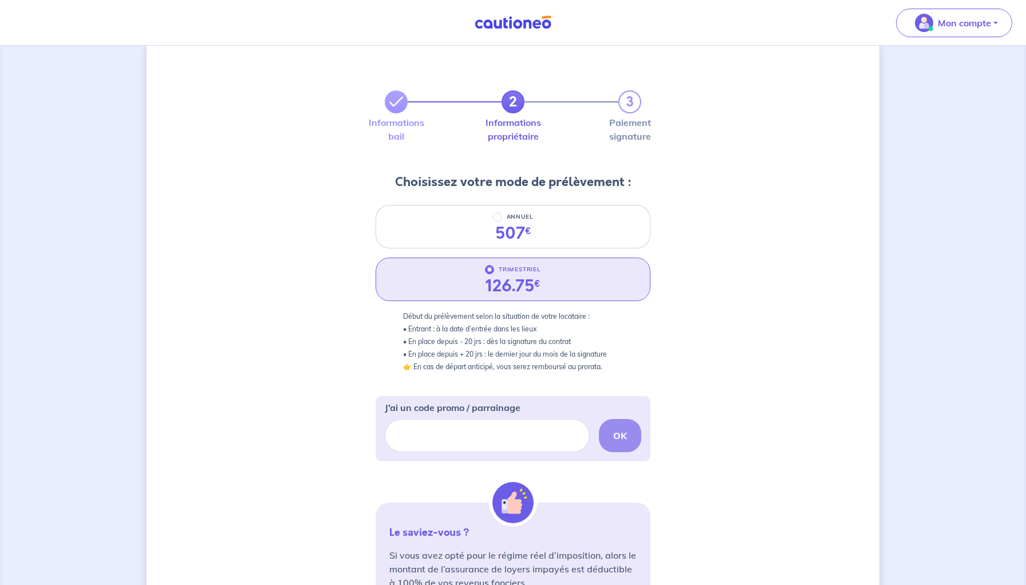
scroll to position [25, 0]
click at [413, 320] on p "Début du prélèvement selon la situation de votre locataire : • Entrant : à la d…" at bounding box center [513, 340] width 220 height 63
drag, startPoint x: 409, startPoint y: 326, endPoint x: 499, endPoint y: 340, distance: 91.5
click at [499, 340] on p "Début du prélèvement selon la situation de votre locataire : • Entrant : à la d…" at bounding box center [513, 340] width 220 height 63
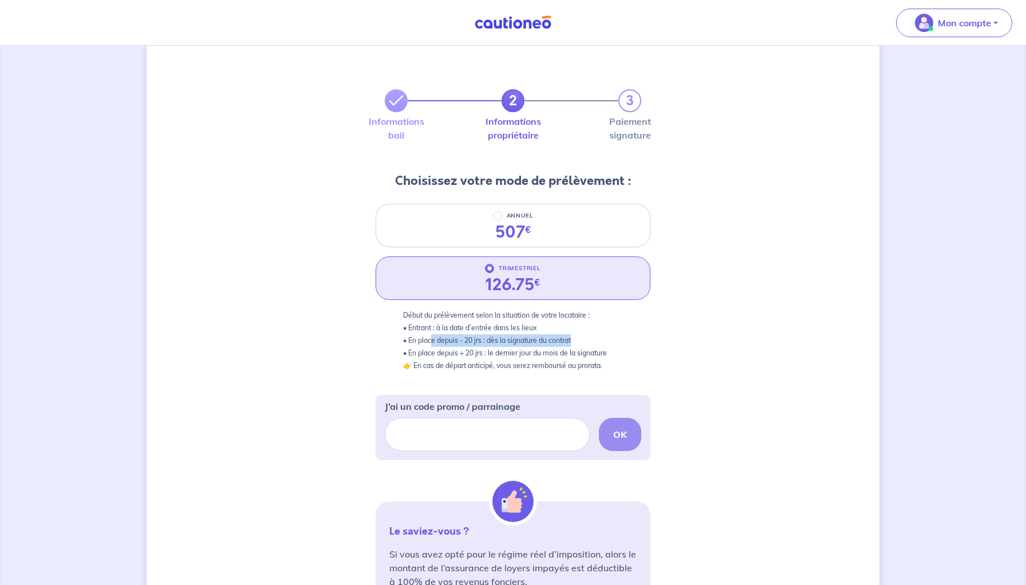
drag, startPoint x: 432, startPoint y: 339, endPoint x: 583, endPoint y: 339, distance: 151.2
click at [583, 339] on p "Début du prélèvement selon la situation de votre locataire : • Entrant : à la d…" at bounding box center [513, 340] width 220 height 63
click at [423, 438] on input "J’ai un code promo / parrainage" at bounding box center [487, 434] width 205 height 33
click at [342, 460] on div "2 3 Informations bail Informations propriétaire Paiement signature Choisissez v…" at bounding box center [513, 406] width 733 height 745
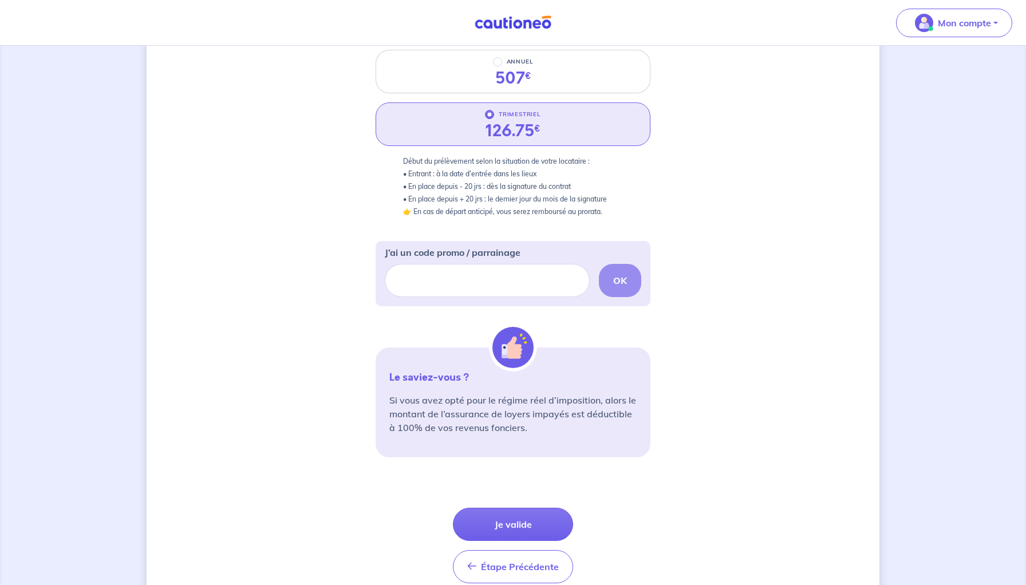
scroll to position [187, 0]
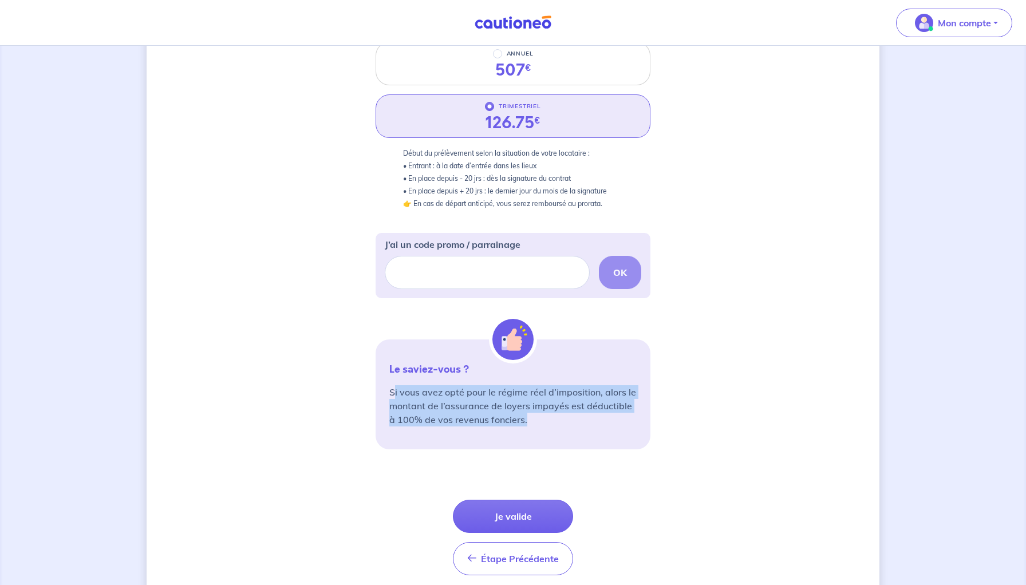
drag, startPoint x: 395, startPoint y: 392, endPoint x: 561, endPoint y: 419, distance: 167.7
click at [561, 419] on p "Si vous avez opté pour le régime réel d’imposition, alors le montant de l’assur…" at bounding box center [512, 405] width 247 height 41
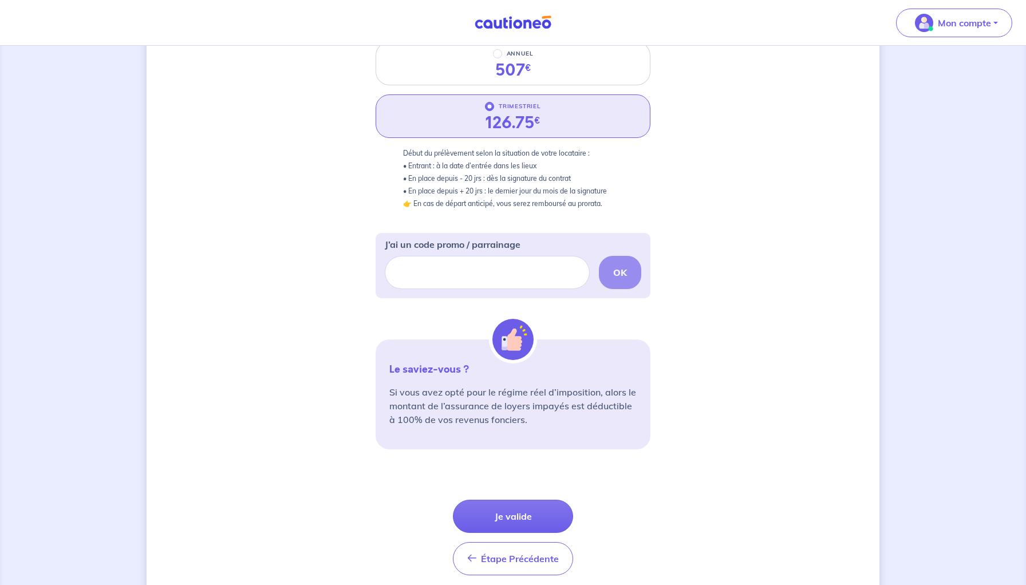
click at [542, 420] on p "Si vous avez opté pour le régime réel d’imposition, alors le montant de l’assur…" at bounding box center [512, 405] width 247 height 41
click at [544, 420] on p "Si vous avez opté pour le régime réel d’imposition, alors le montant de l’assur…" at bounding box center [512, 405] width 247 height 41
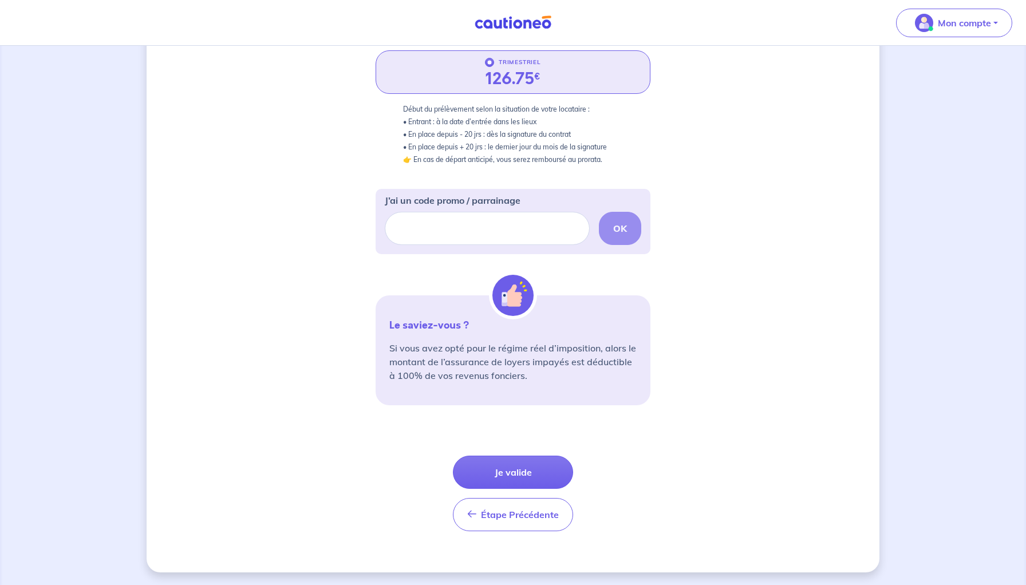
scroll to position [233, 0]
click at [535, 472] on button "Je valide" at bounding box center [513, 471] width 120 height 33
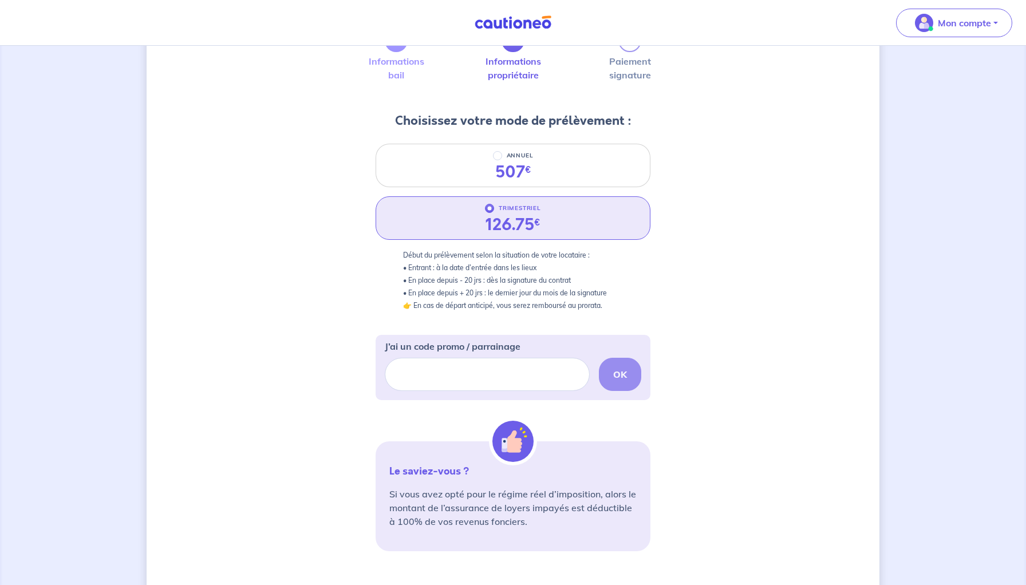
scroll to position [0, 0]
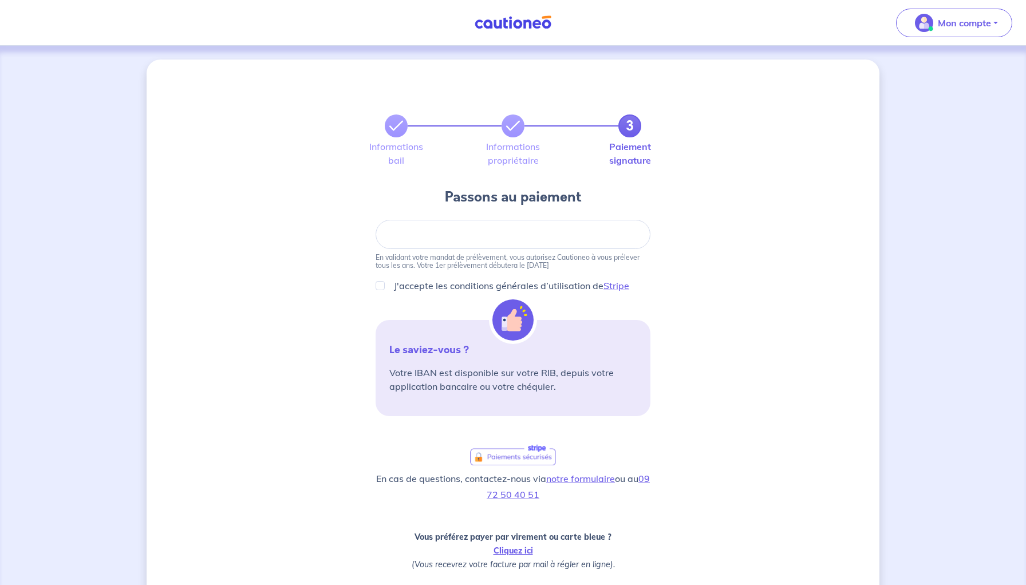
click at [763, 196] on div "3 Informations bail Informations propriétaire Paiement signature Passons au pai…" at bounding box center [513, 388] width 733 height 656
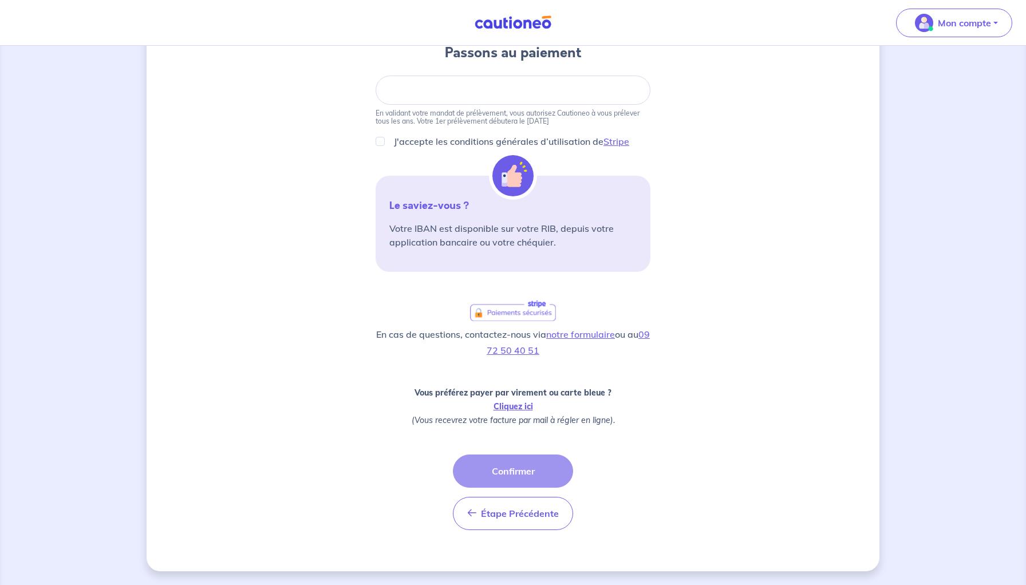
click at [519, 475] on div "Étape Précédente Précédent Confirmer Confirmer" at bounding box center [513, 493] width 120 height 76
click at [730, 483] on div "3 Informations bail Informations propriétaire Paiement signature Passons au pai…" at bounding box center [513, 243] width 733 height 656
click at [533, 504] on button "Étape Précédente Précédent" at bounding box center [513, 513] width 120 height 33
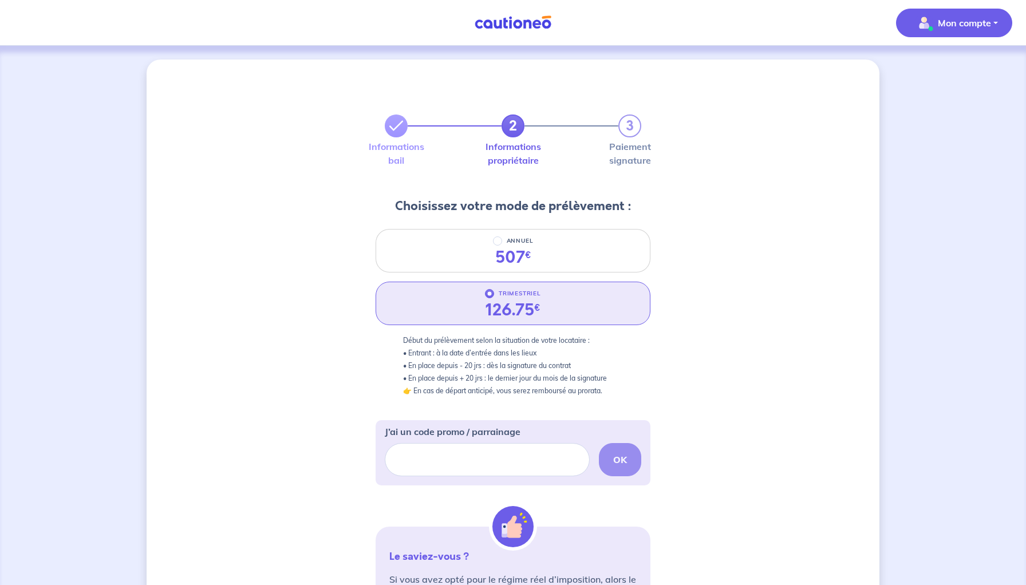
click at [949, 28] on p "Mon compte" at bounding box center [964, 23] width 53 height 14
click at [931, 73] on link "Mes informations" at bounding box center [943, 71] width 92 height 18
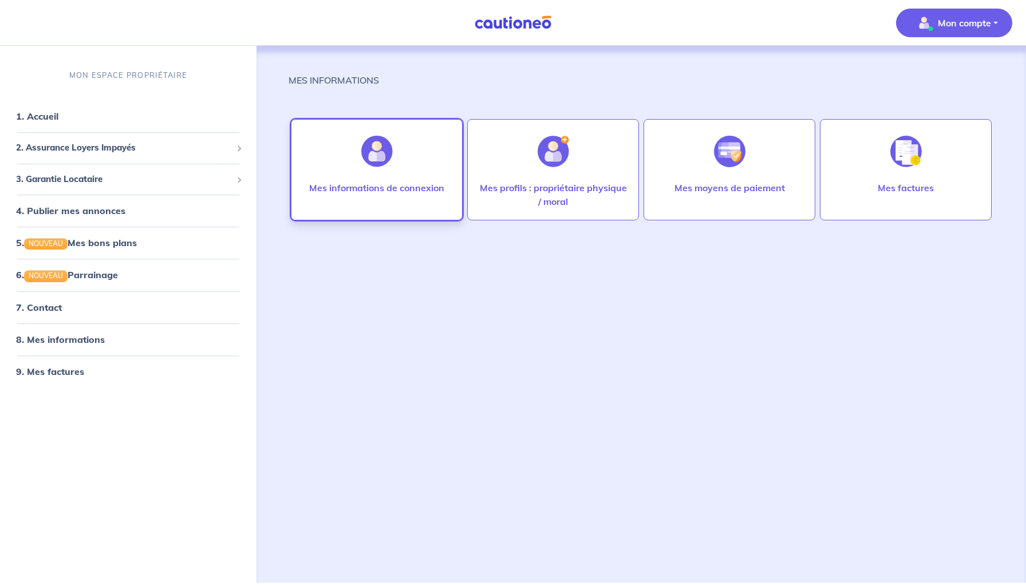
click at [381, 194] on p "Mes informations de connexion" at bounding box center [376, 188] width 135 height 14
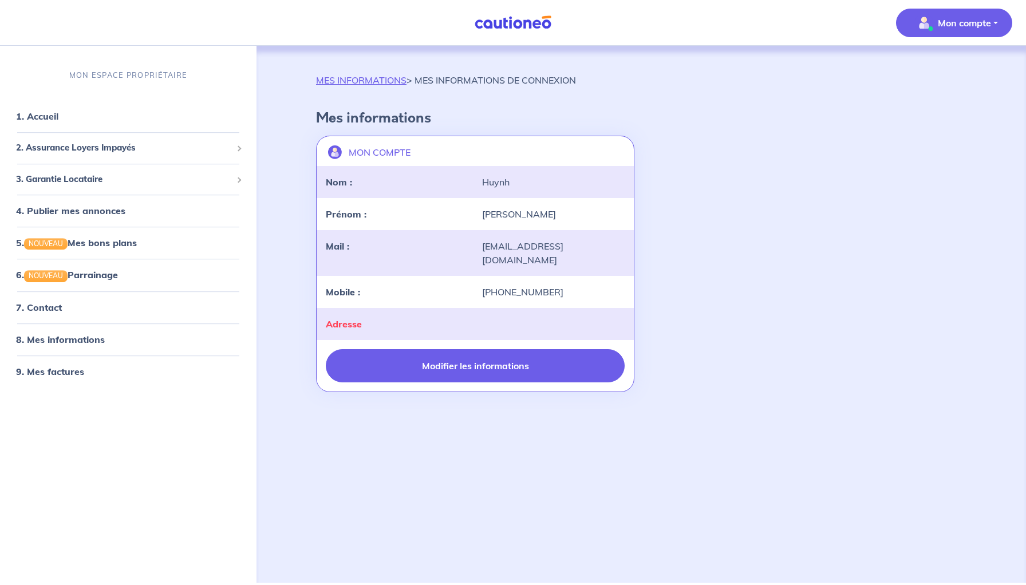
click at [482, 355] on button "Modifier les informations" at bounding box center [475, 365] width 299 height 33
select select "FR"
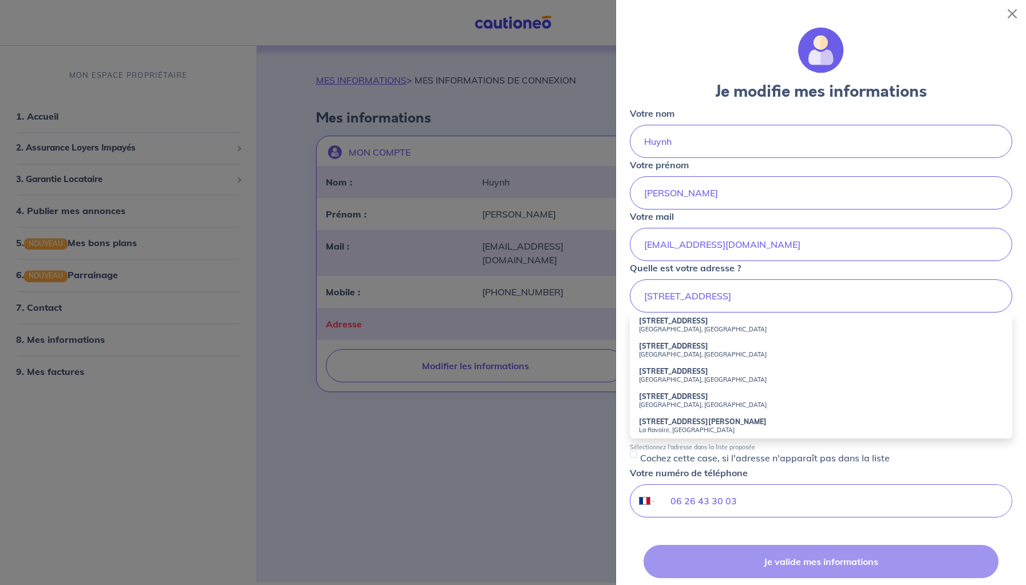
click at [663, 326] on small "[GEOGRAPHIC_DATA], [GEOGRAPHIC_DATA]" at bounding box center [821, 329] width 364 height 8
type input "[STREET_ADDRESS]"
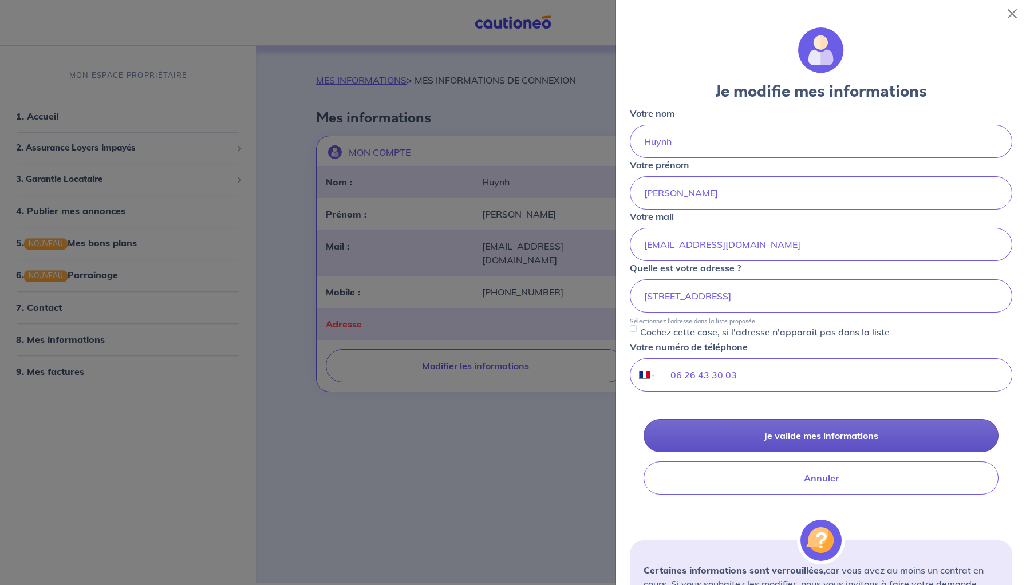
click at [749, 438] on button "Je valide mes informations" at bounding box center [821, 435] width 355 height 33
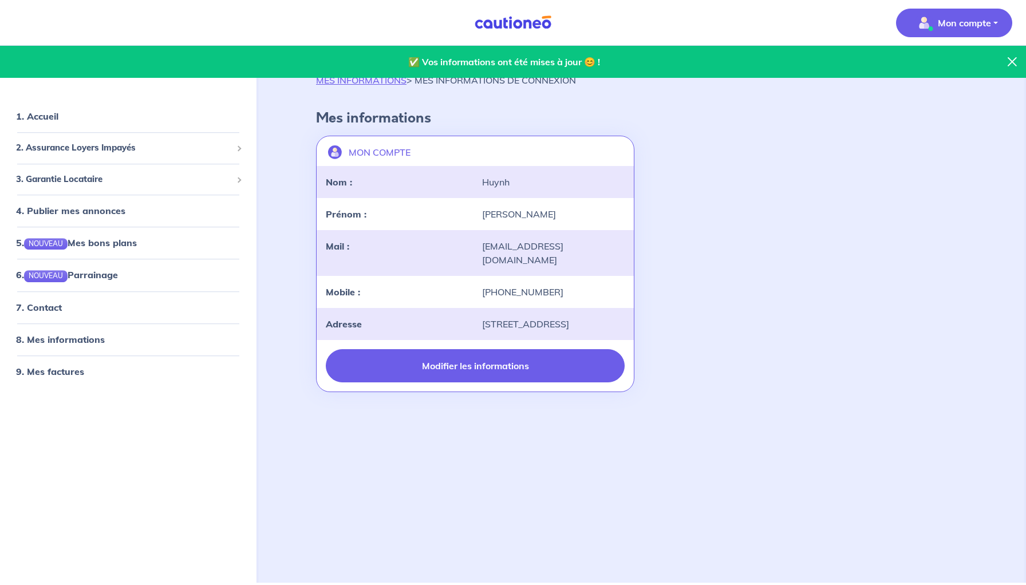
click at [525, 349] on button "Modifier les informations" at bounding box center [475, 365] width 299 height 33
select select "FR"
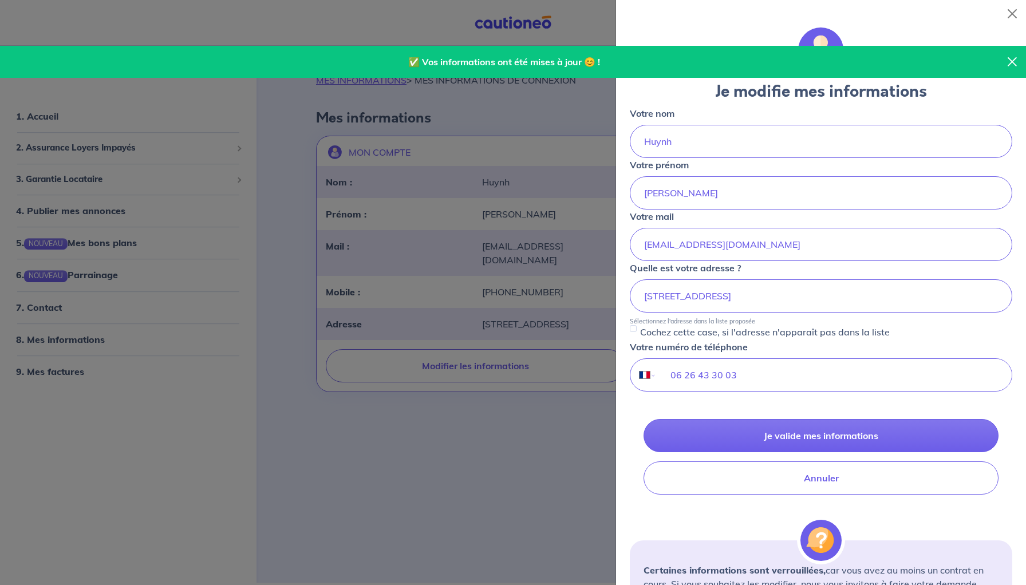
click at [600, 499] on div at bounding box center [513, 292] width 1026 height 585
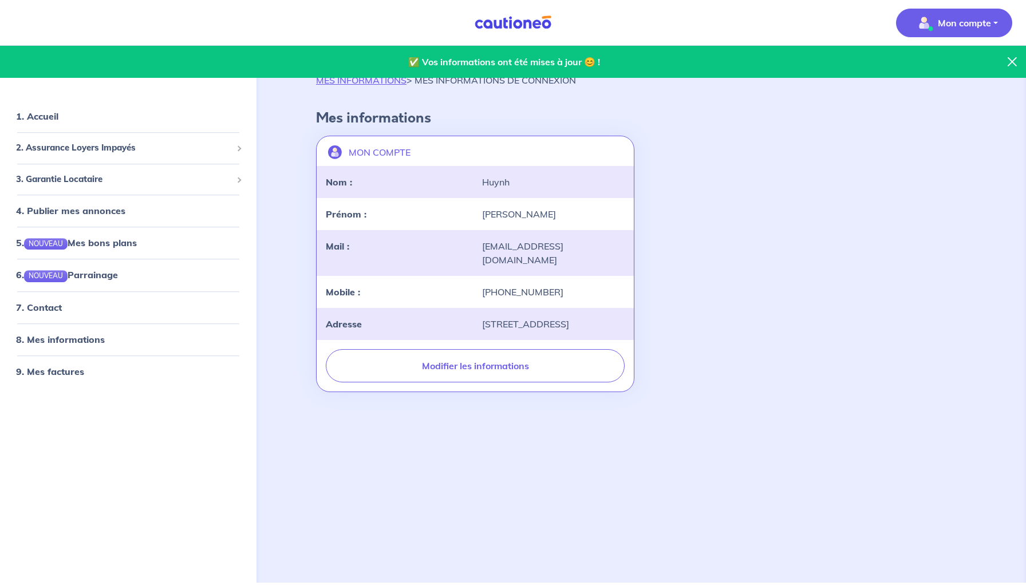
click at [542, 374] on div "Modifier les informations" at bounding box center [475, 368] width 317 height 47
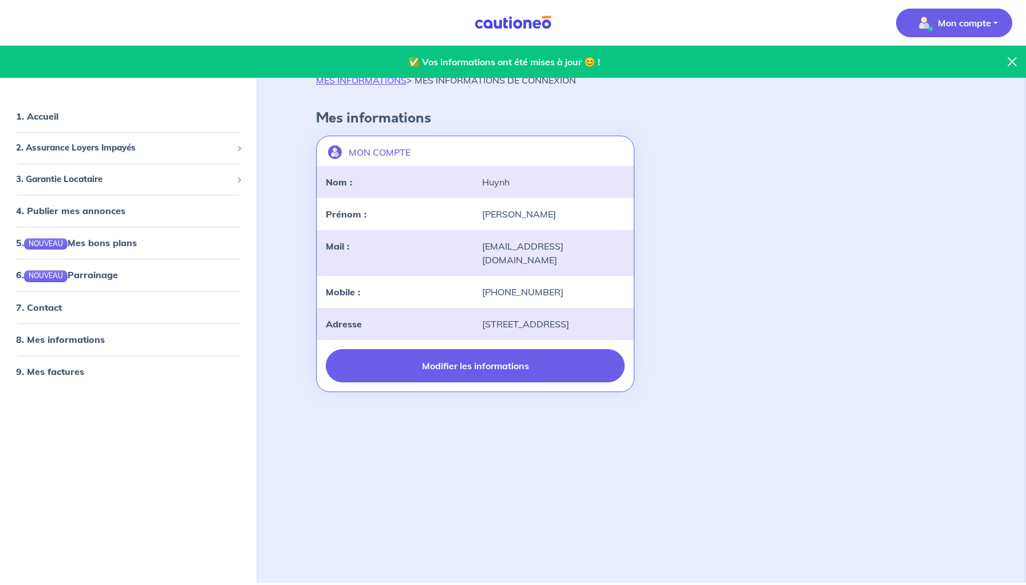
click at [546, 359] on button "Modifier les informations" at bounding box center [475, 365] width 299 height 33
select select "FR"
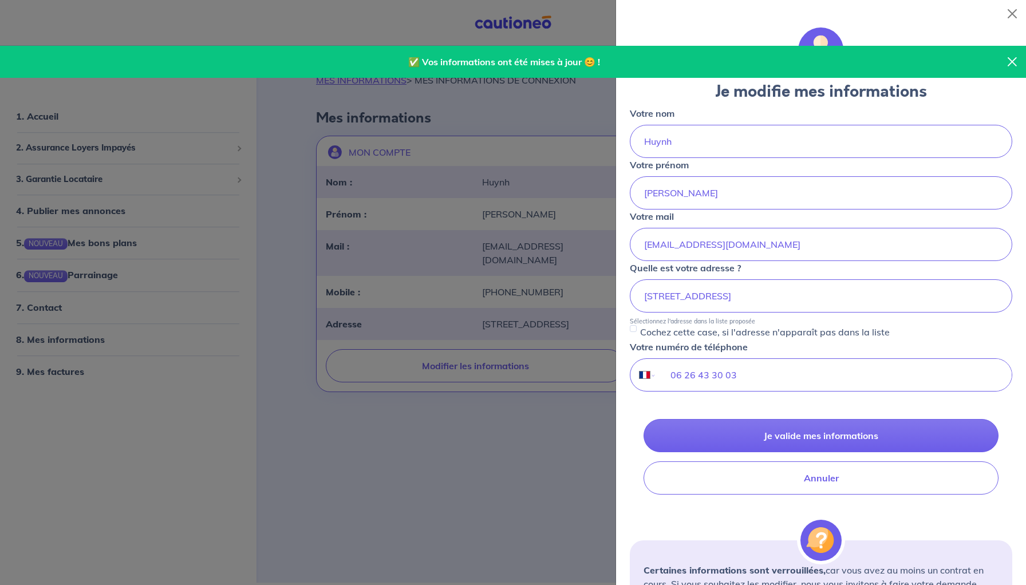
click at [638, 481] on div "Je valide mes informations Annuler" at bounding box center [821, 457] width 383 height 76
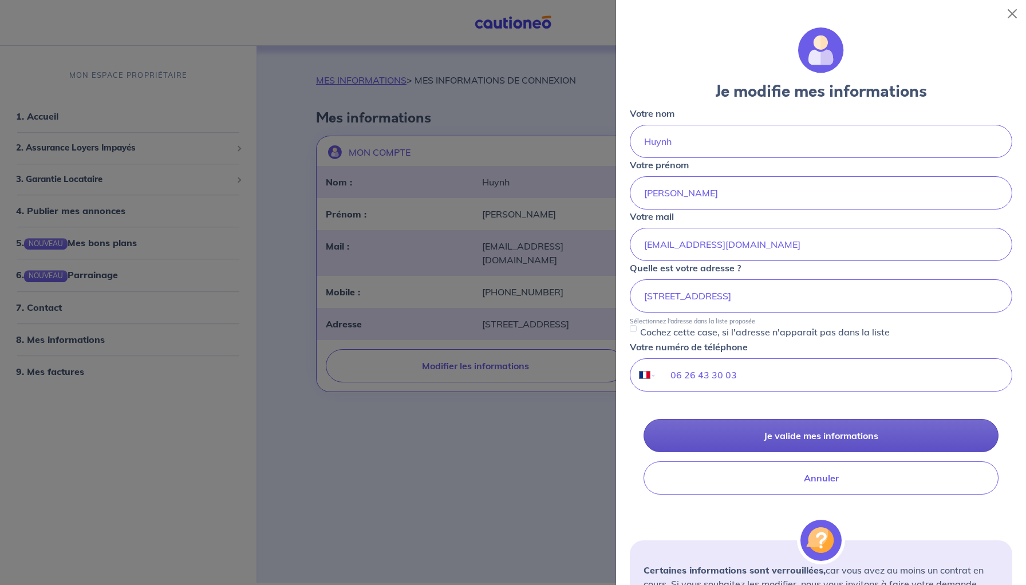
scroll to position [51, 0]
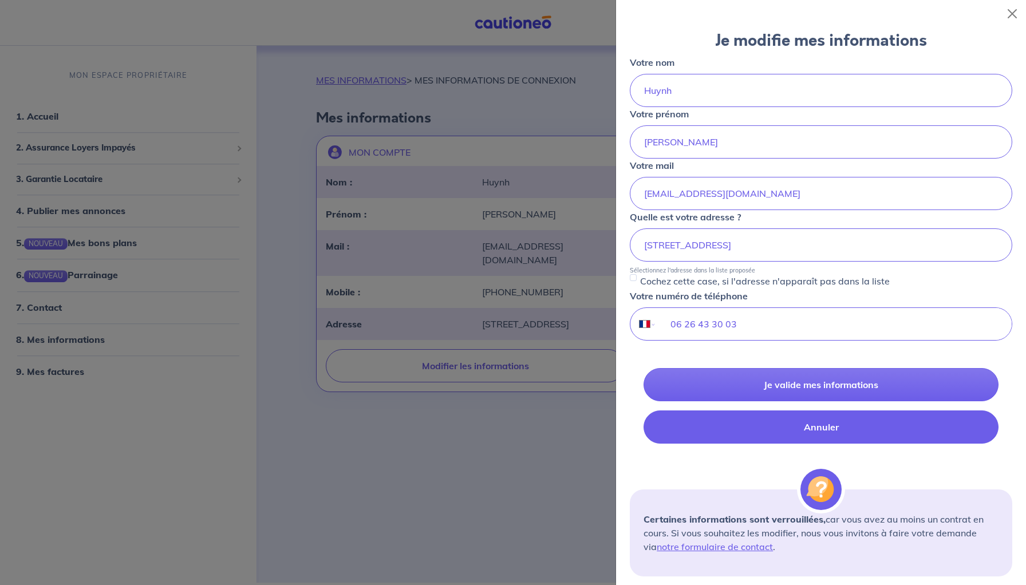
click at [702, 425] on button "Annuler" at bounding box center [821, 427] width 355 height 33
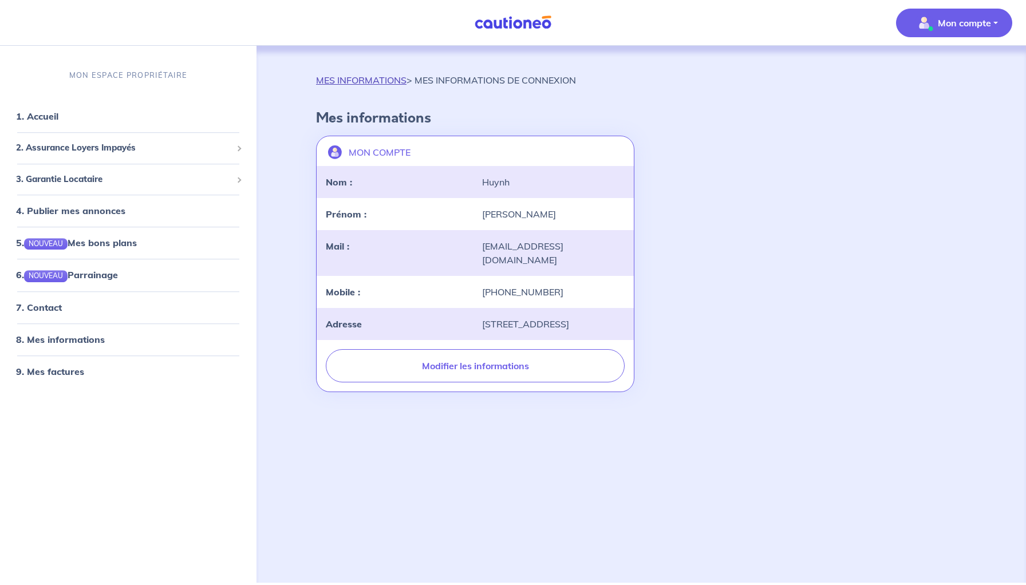
click at [381, 83] on link "MES INFORMATIONS" at bounding box center [361, 79] width 90 height 11
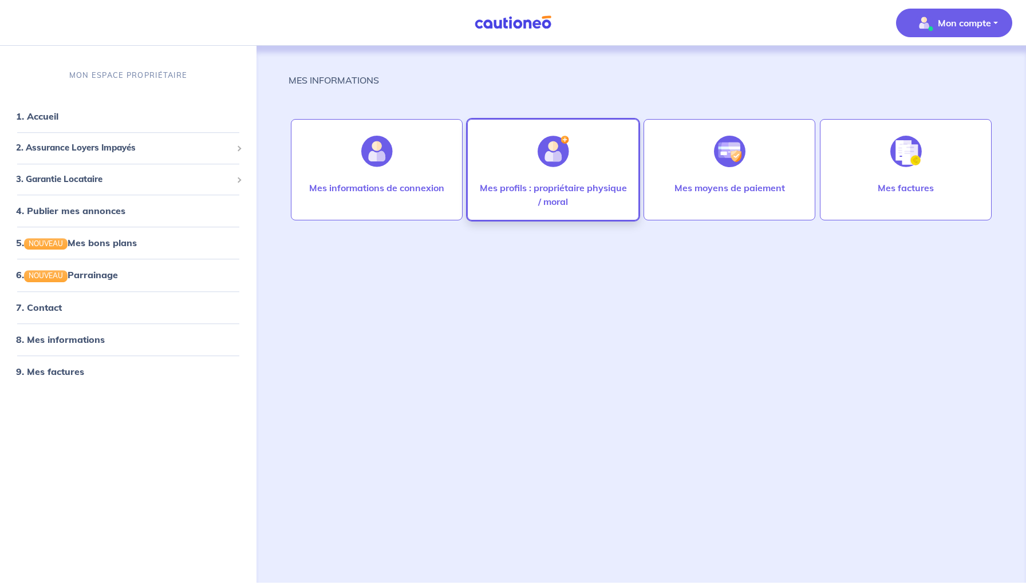
click at [553, 184] on p "Mes profils : propriétaire physique / moral" at bounding box center [553, 194] width 148 height 27
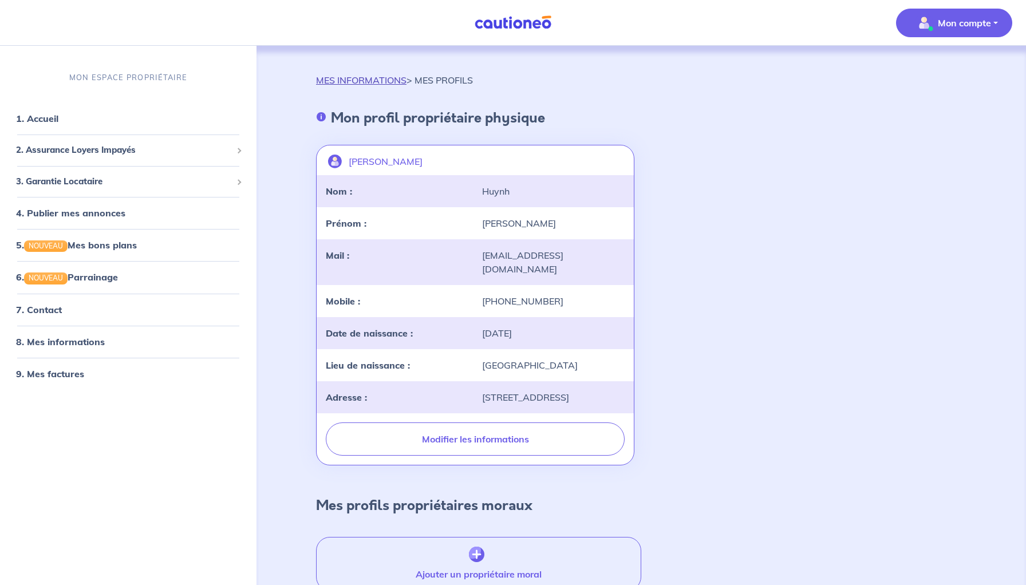
click at [373, 78] on link "MES INFORMATIONS" at bounding box center [361, 79] width 90 height 11
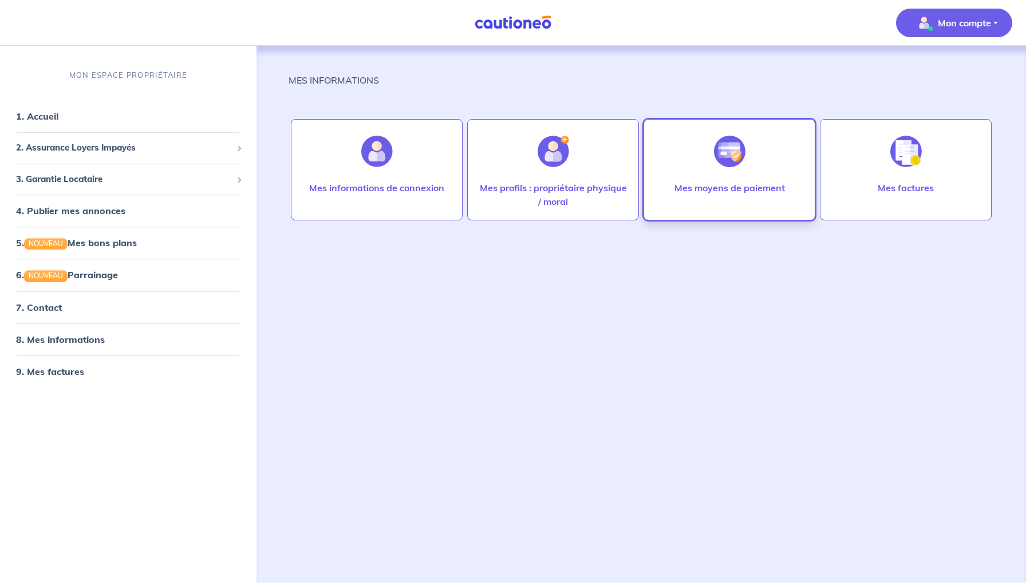
click at [719, 174] on div at bounding box center [730, 151] width 50 height 59
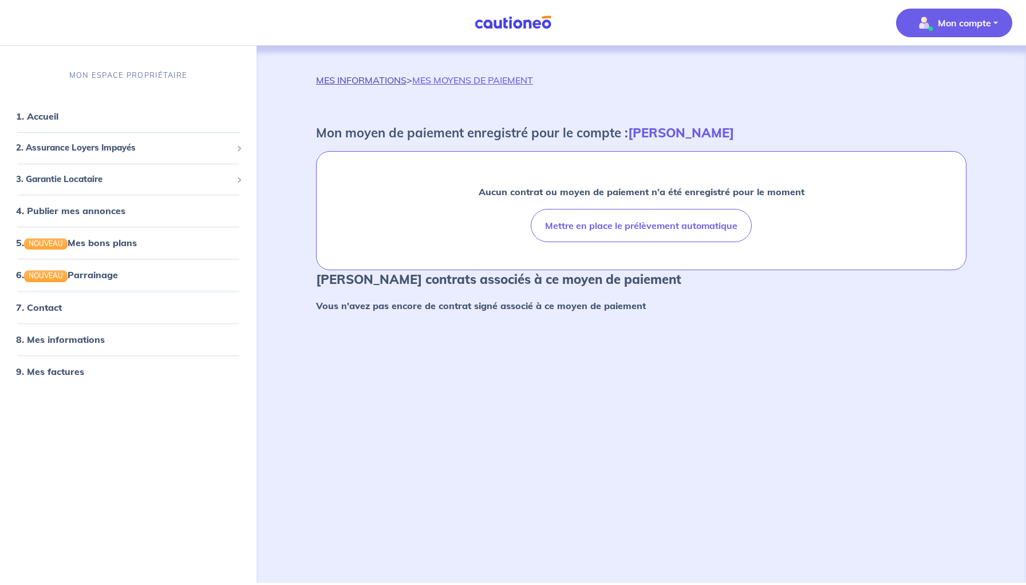
click at [377, 81] on link "MES INFORMATIONS" at bounding box center [361, 79] width 90 height 11
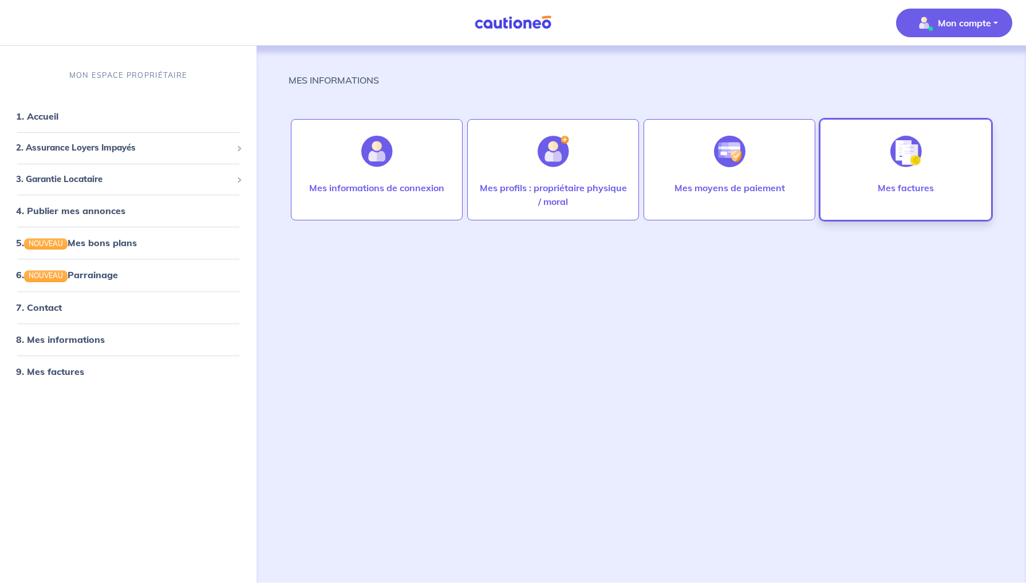
click at [900, 162] on img at bounding box center [906, 151] width 31 height 31
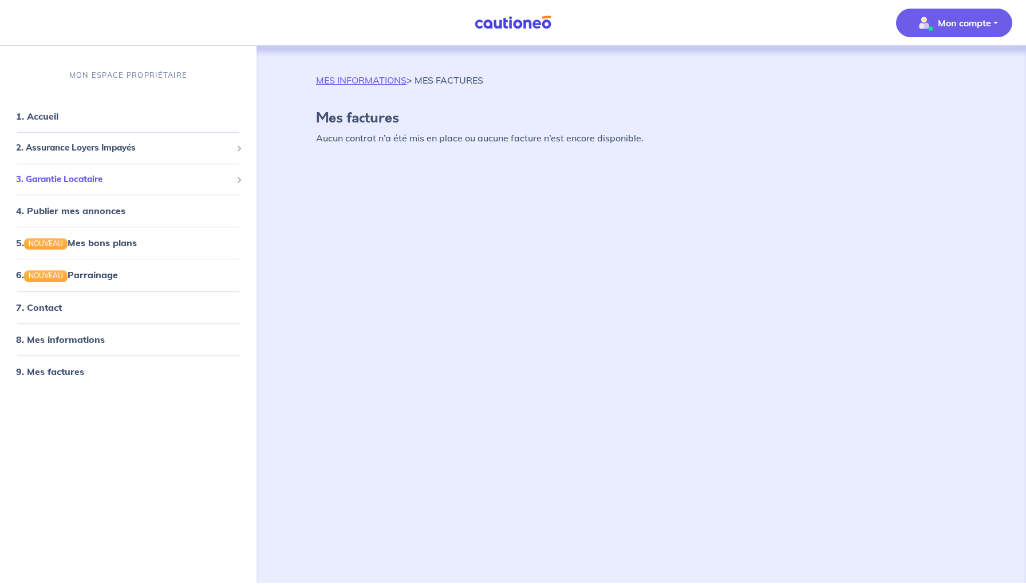
click at [142, 181] on span "3. Garantie Locataire" at bounding box center [124, 179] width 216 height 13
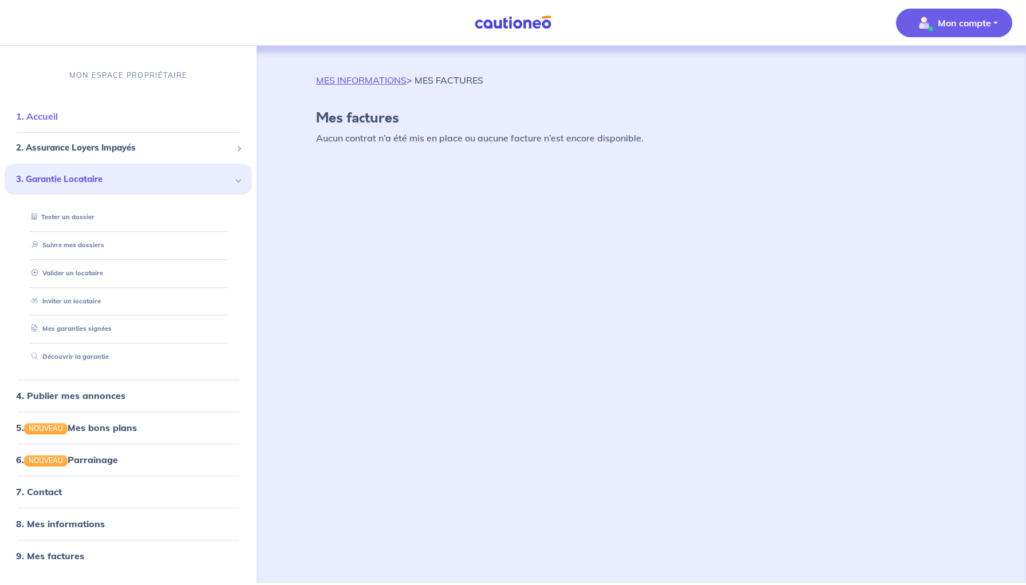
click at [44, 102] on li "1. Accueil" at bounding box center [128, 116] width 247 height 32
click at [44, 117] on link "1. Accueil" at bounding box center [37, 116] width 42 height 11
